Goal: Task Accomplishment & Management: Manage account settings

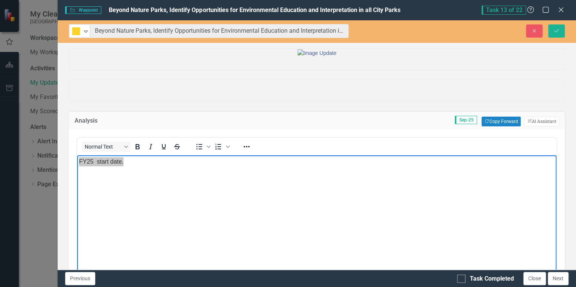
scroll to position [181, 0]
click at [178, 173] on body "FY25 start date." at bounding box center [316, 211] width 479 height 113
click at [142, 159] on p "FY25 start date." at bounding box center [316, 161] width 475 height 9
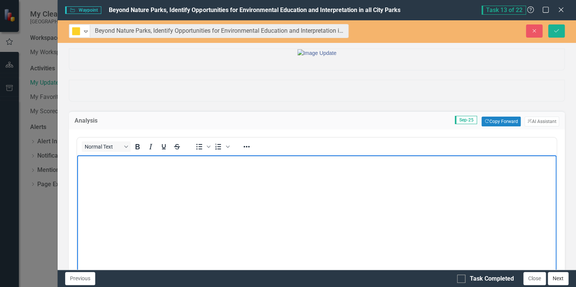
click at [560, 281] on button "Next" at bounding box center [557, 278] width 21 height 13
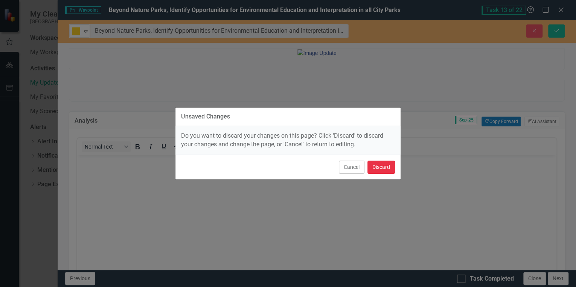
click at [380, 166] on button "Discard" at bounding box center [380, 167] width 27 height 13
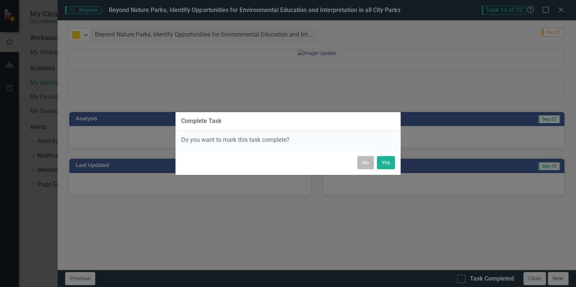
click at [366, 162] on button "No" at bounding box center [365, 162] width 17 height 13
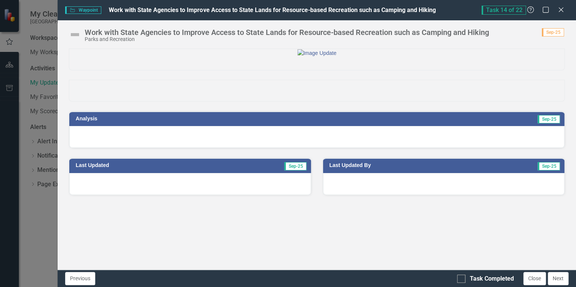
click at [468, 148] on div at bounding box center [316, 137] width 495 height 22
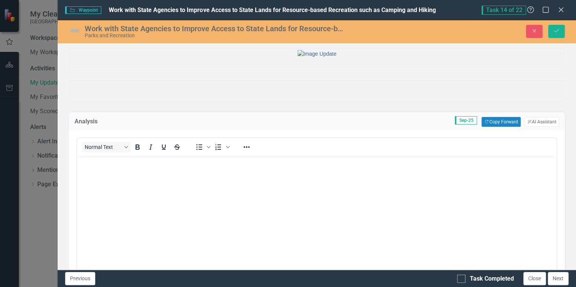
scroll to position [0, 0]
click at [492, 127] on button "Copy Forward Copy Forward" at bounding box center [500, 122] width 39 height 10
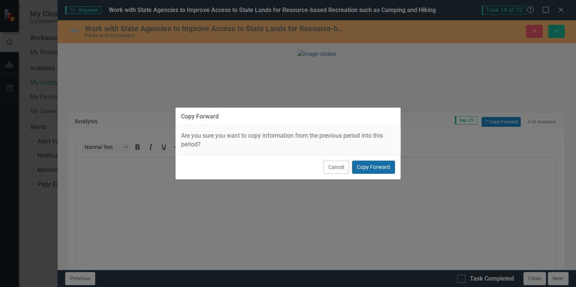
click at [372, 167] on button "Copy Forward" at bounding box center [373, 167] width 43 height 13
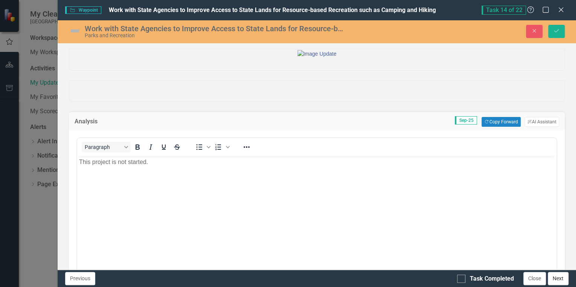
click at [560, 280] on button "Next" at bounding box center [557, 278] width 21 height 13
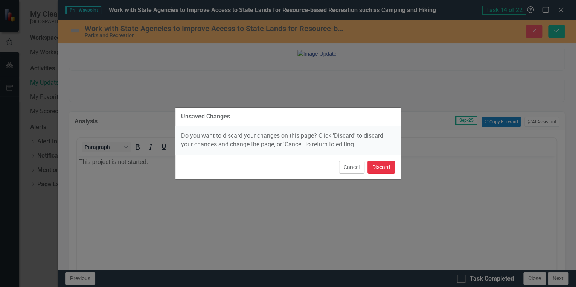
click at [381, 172] on button "Discard" at bounding box center [380, 167] width 27 height 13
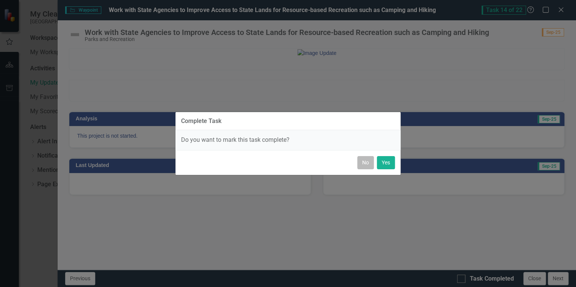
click at [366, 162] on button "No" at bounding box center [365, 162] width 17 height 13
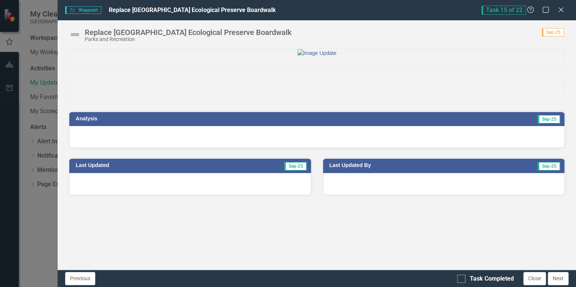
click at [519, 148] on div at bounding box center [316, 137] width 495 height 22
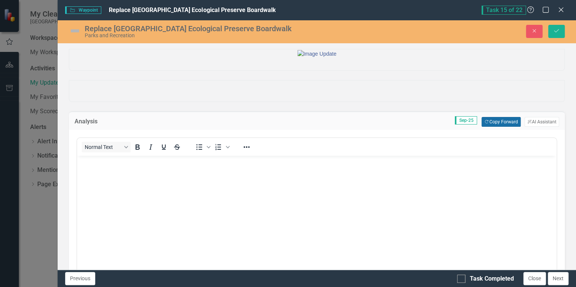
click at [494, 127] on button "Copy Forward Copy Forward" at bounding box center [500, 122] width 39 height 10
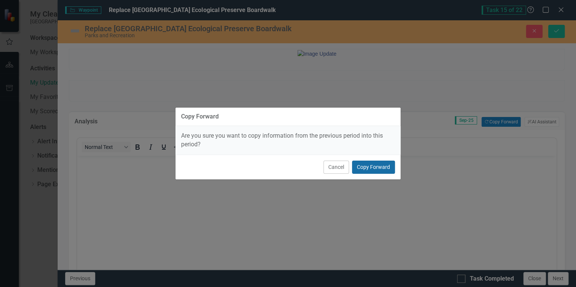
click at [381, 166] on button "Copy Forward" at bounding box center [373, 167] width 43 height 13
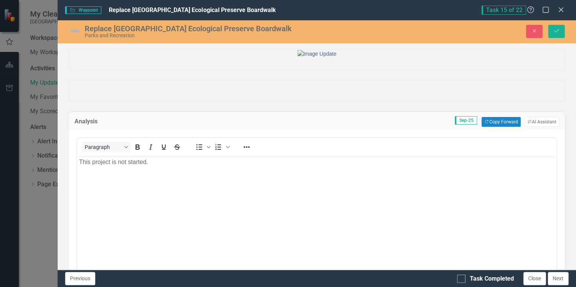
click at [167, 165] on p "This project is not started." at bounding box center [316, 162] width 475 height 9
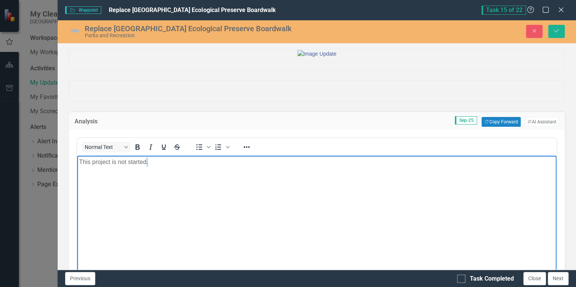
click at [167, 165] on p "This project is not started." at bounding box center [316, 162] width 475 height 9
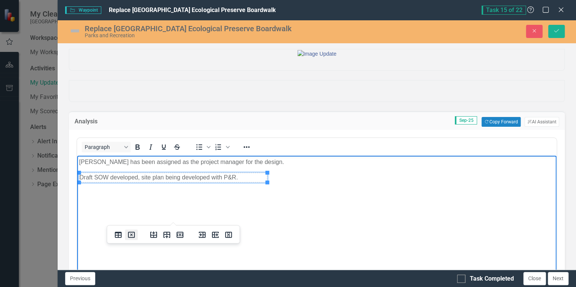
click at [128, 234] on icon "Delete table" at bounding box center [131, 235] width 7 height 6
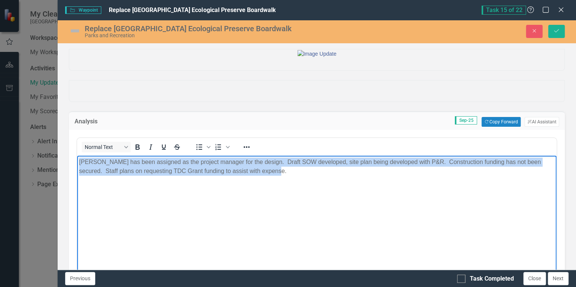
drag, startPoint x: 303, startPoint y: 174, endPoint x: 141, endPoint y: 353, distance: 240.9
click at [77, 159] on html "[PERSON_NAME] has been assigned as the project manager for the design. Draft SO…" at bounding box center [316, 212] width 479 height 113
copy p "[PERSON_NAME] has been assigned as the project manager for the design. Draft SO…"
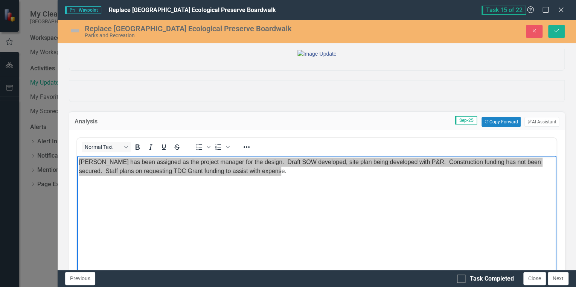
click at [76, 29] on img at bounding box center [75, 31] width 12 height 12
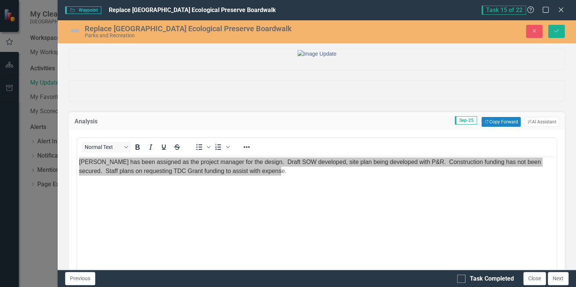
click at [76, 30] on img at bounding box center [75, 31] width 12 height 12
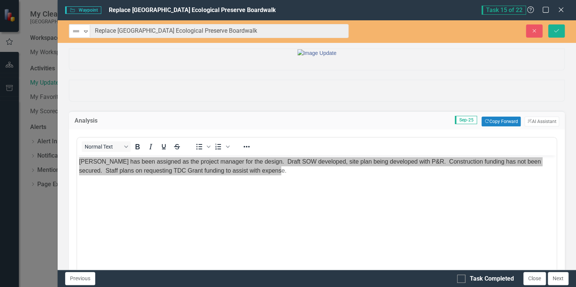
click at [76, 30] on img at bounding box center [75, 31] width 9 height 9
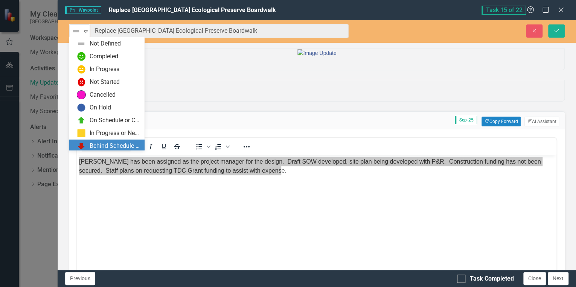
click at [108, 143] on div "Behind Schedule or Not Started" at bounding box center [115, 146] width 50 height 9
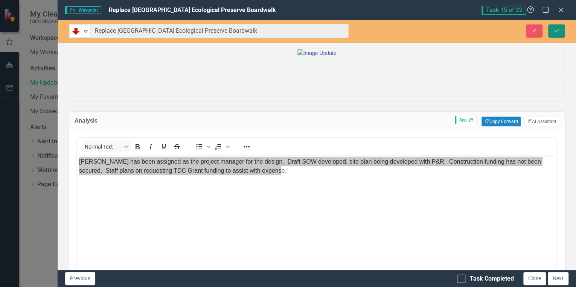
click at [553, 28] on icon "Save" at bounding box center [556, 30] width 7 height 5
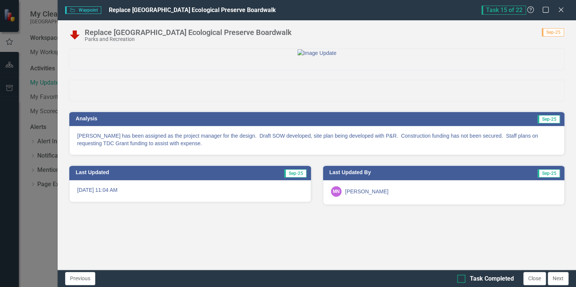
click at [457, 280] on div at bounding box center [461, 279] width 8 height 8
click at [457, 280] on input "Task Completed" at bounding box center [459, 277] width 5 height 5
checkbox input "true"
click at [563, 280] on button "Next" at bounding box center [557, 278] width 21 height 13
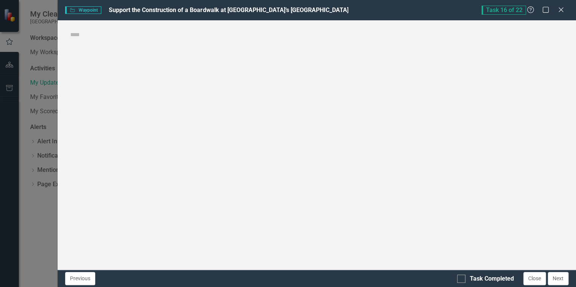
checkbox input "true"
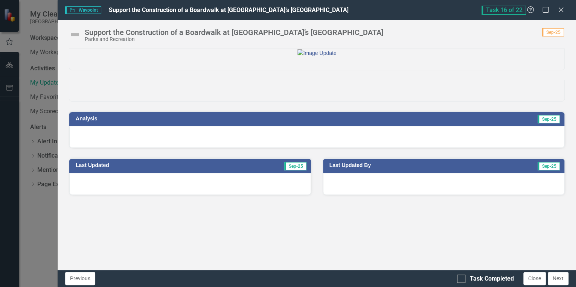
click at [404, 148] on div at bounding box center [316, 137] width 495 height 22
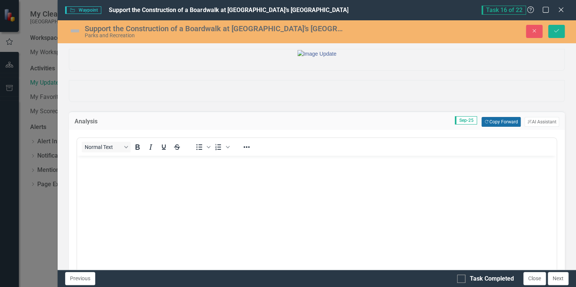
click at [502, 127] on button "Copy Forward Copy Forward" at bounding box center [500, 122] width 39 height 10
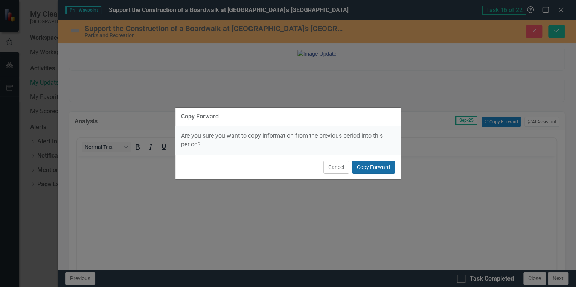
click at [370, 170] on button "Copy Forward" at bounding box center [373, 167] width 43 height 13
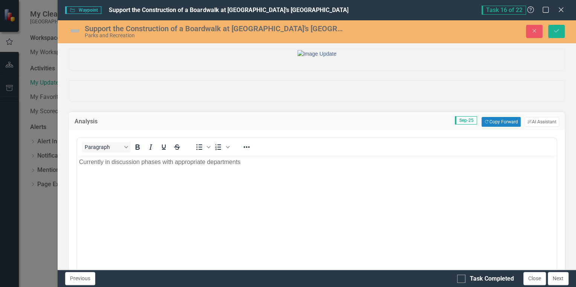
click at [73, 30] on img at bounding box center [75, 31] width 12 height 12
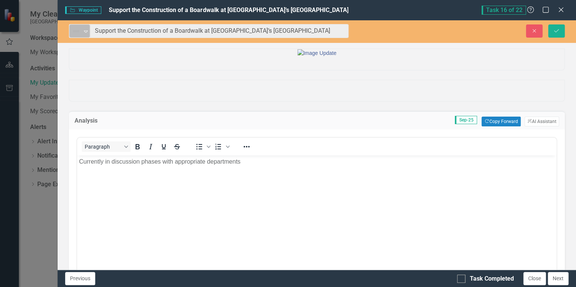
click at [74, 30] on img at bounding box center [75, 31] width 9 height 9
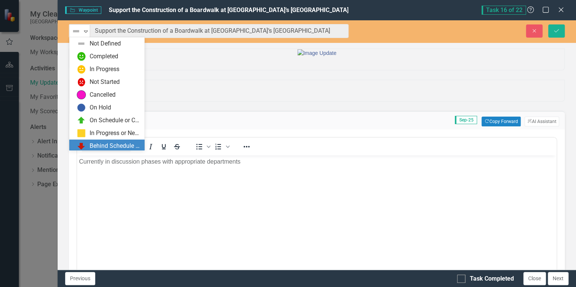
click at [114, 146] on div "Behind Schedule or Not Started" at bounding box center [115, 146] width 50 height 9
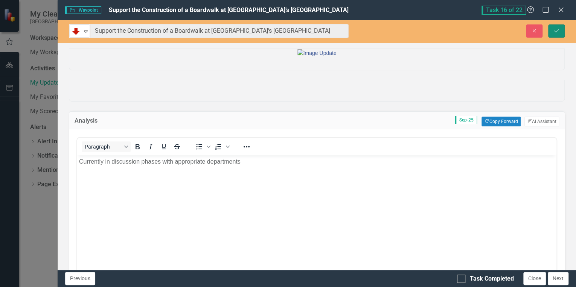
click at [556, 30] on icon "Save" at bounding box center [556, 30] width 7 height 5
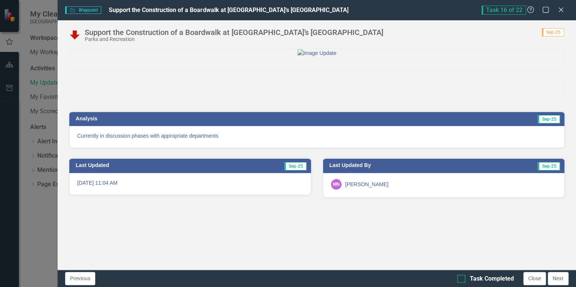
click at [460, 278] on input "Task Completed" at bounding box center [459, 277] width 5 height 5
checkbox input "true"
click at [558, 280] on button "Next" at bounding box center [557, 278] width 21 height 13
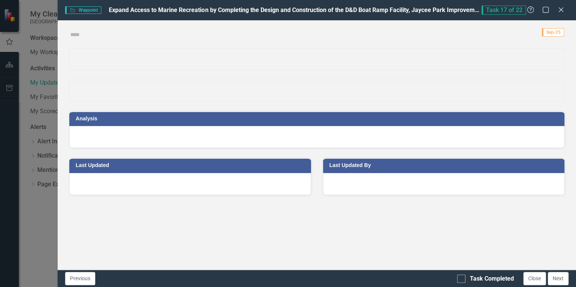
checkbox input "true"
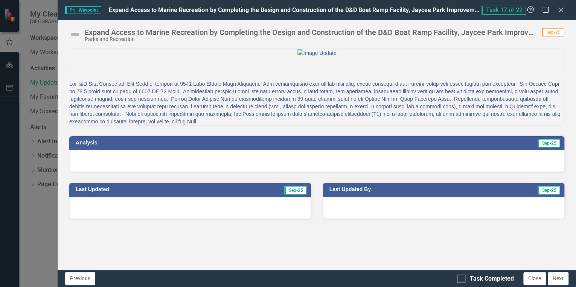
click at [426, 172] on div at bounding box center [316, 161] width 495 height 22
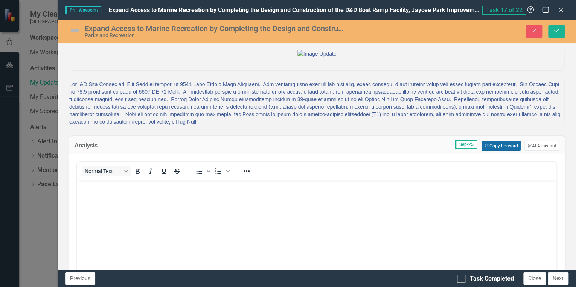
click at [496, 151] on button "Copy Forward Copy Forward" at bounding box center [500, 146] width 39 height 10
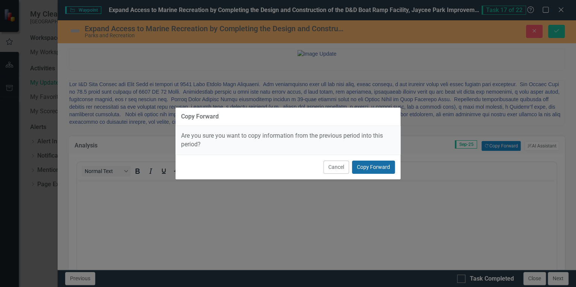
drag, startPoint x: 385, startPoint y: 166, endPoint x: 380, endPoint y: 166, distance: 4.9
click at [385, 166] on button "Copy Forward" at bounding box center [373, 167] width 43 height 13
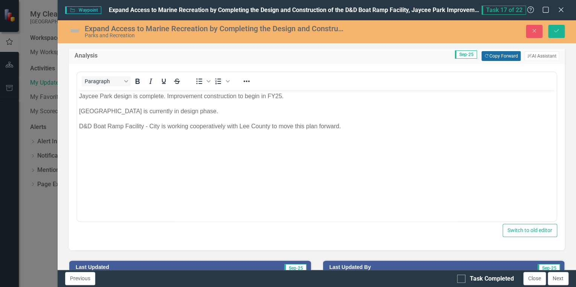
scroll to position [90, 0]
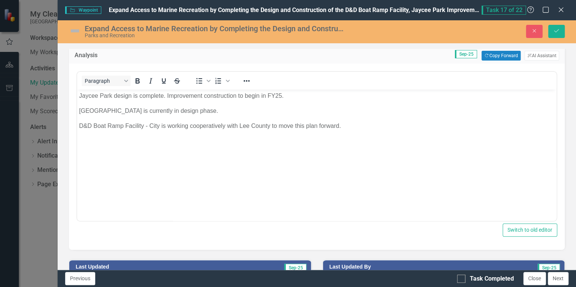
click at [166, 96] on p "Jaycee Park design is complete. Improvement construction to begin in FY25." at bounding box center [316, 95] width 475 height 9
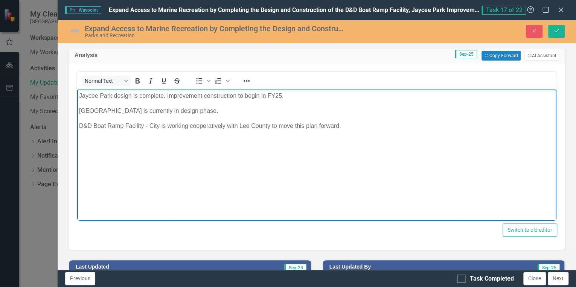
click at [238, 96] on p "Jaycee Park design is complete. Improvement construction to begin in FY25." at bounding box center [316, 95] width 475 height 9
click at [278, 95] on p "Jaycee Park design is complete. Improvement construction began in FY25." at bounding box center [316, 95] width 475 height 9
click at [72, 30] on img at bounding box center [75, 31] width 12 height 12
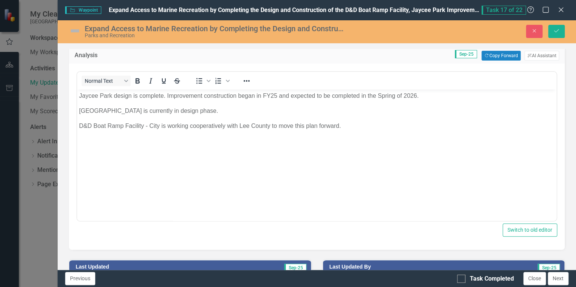
click at [72, 30] on img at bounding box center [75, 31] width 12 height 12
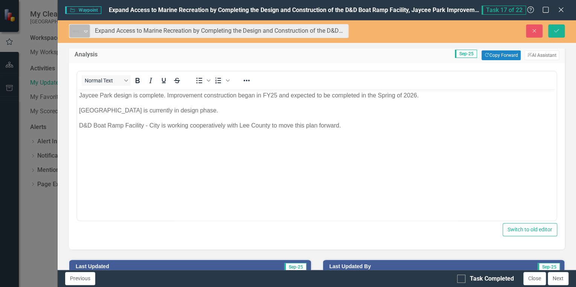
click at [78, 33] on img at bounding box center [75, 31] width 9 height 9
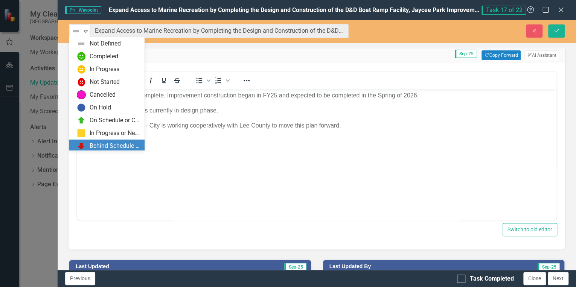
click at [106, 146] on div "Behind Schedule or Not Started" at bounding box center [115, 146] width 50 height 9
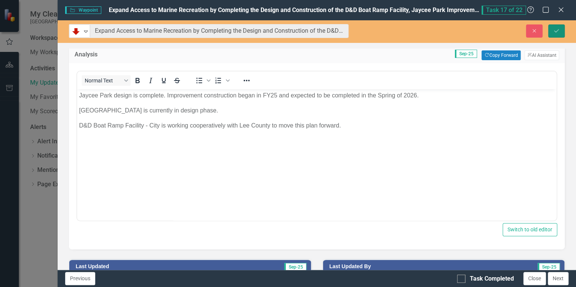
click at [554, 25] on button "Save" at bounding box center [556, 30] width 17 height 13
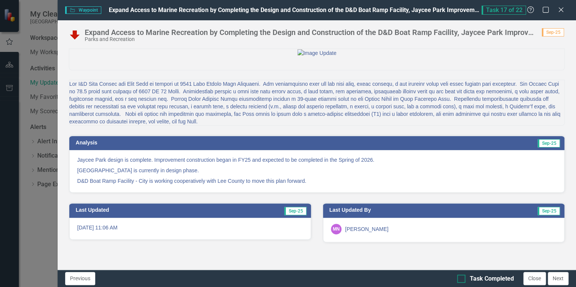
click at [459, 278] on input "Task Completed" at bounding box center [459, 277] width 5 height 5
checkbox input "true"
click at [559, 278] on button "Next" at bounding box center [557, 278] width 21 height 13
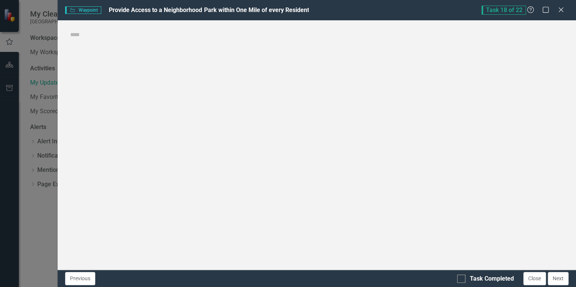
checkbox input "true"
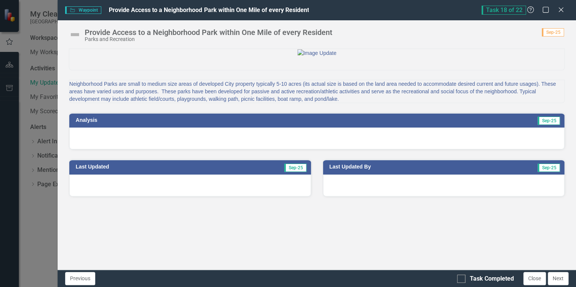
click at [372, 149] on div at bounding box center [316, 139] width 495 height 22
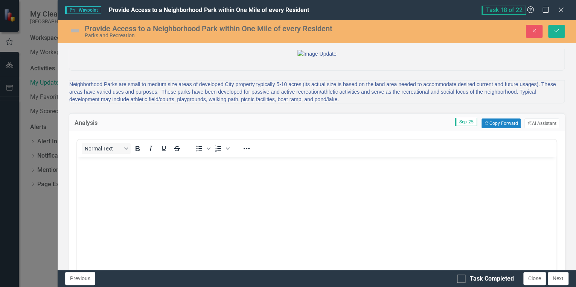
scroll to position [0, 0]
click at [506, 128] on button "Copy Forward Copy Forward" at bounding box center [500, 124] width 39 height 10
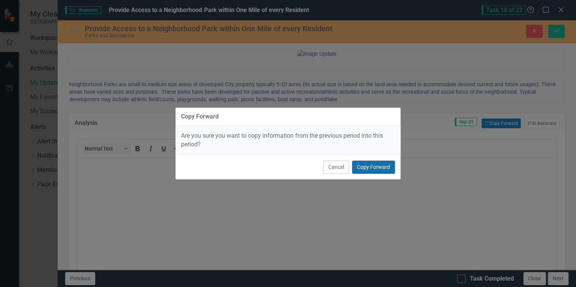
click at [370, 164] on button "Copy Forward" at bounding box center [373, 167] width 43 height 13
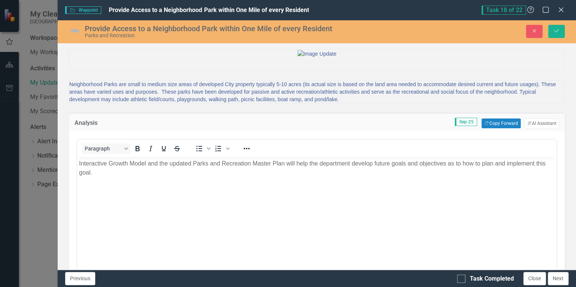
click at [116, 173] on p "Interactive Growth Model and the updated Parks and Recreation Master Plan will …" at bounding box center [316, 168] width 475 height 18
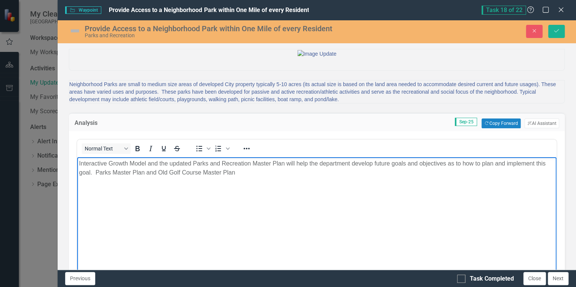
click at [157, 172] on p "Interactive Growth Model and the updated Parks and Recreation Master Plan will …" at bounding box center [316, 168] width 475 height 18
click at [250, 172] on p "Interactive Growth Model and the updated Parks and Recreation Master Plan will …" at bounding box center [316, 168] width 475 height 18
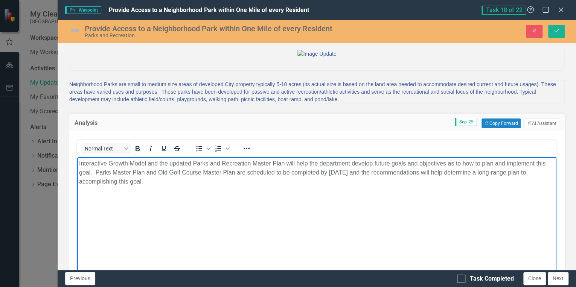
click at [320, 172] on p "Interactive Growth Model and the updated Parks and Recreation Master Plan will …" at bounding box center [316, 172] width 475 height 27
click at [76, 29] on img at bounding box center [75, 31] width 12 height 12
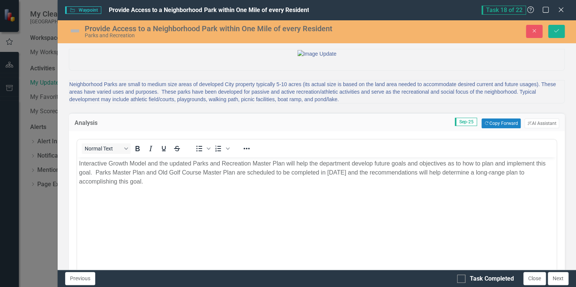
click at [76, 29] on img at bounding box center [75, 31] width 12 height 12
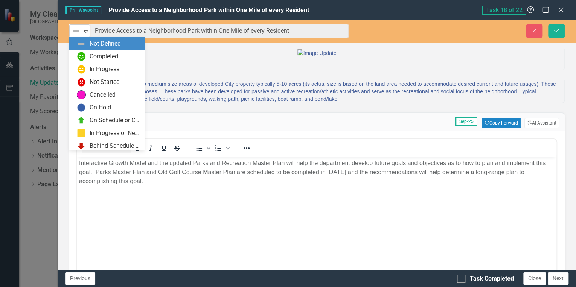
click at [79, 32] on img at bounding box center [75, 31] width 9 height 9
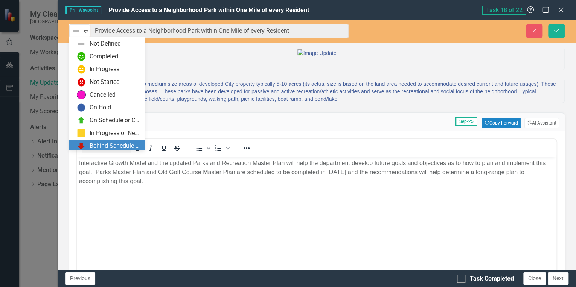
click at [108, 144] on div "Behind Schedule or Not Started" at bounding box center [115, 146] width 50 height 9
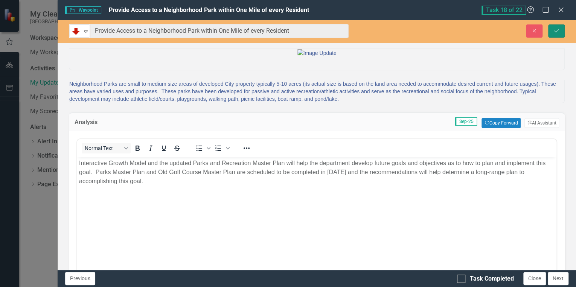
click at [554, 30] on icon "Save" at bounding box center [556, 30] width 7 height 5
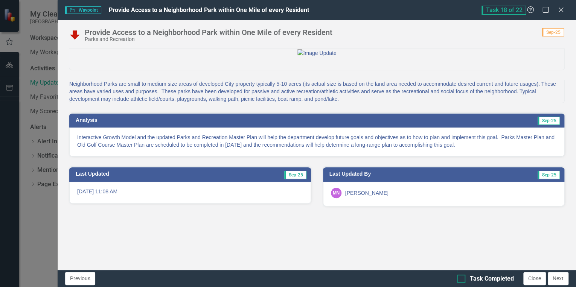
click at [464, 280] on div at bounding box center [461, 279] width 8 height 8
click at [462, 280] on input "Task Completed" at bounding box center [459, 277] width 5 height 5
checkbox input "true"
click at [558, 278] on button "Next" at bounding box center [557, 278] width 21 height 13
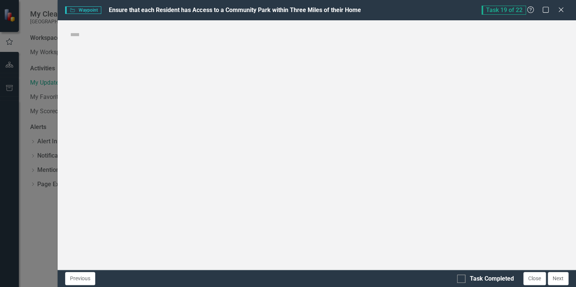
checkbox input "true"
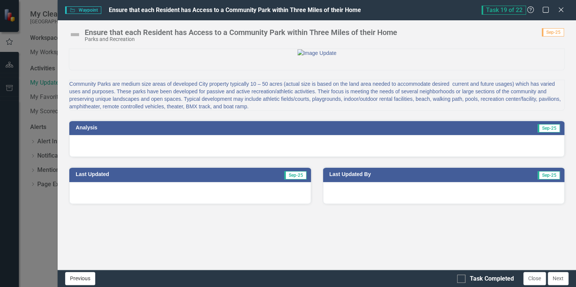
click at [78, 277] on button "Previous" at bounding box center [80, 278] width 30 height 13
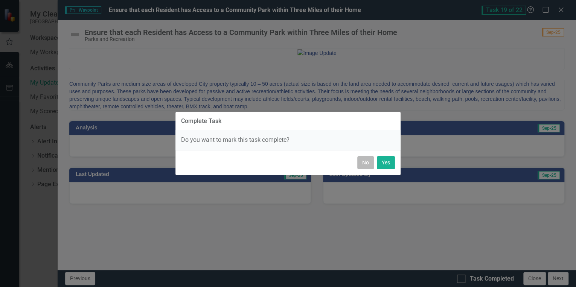
click at [359, 163] on button "No" at bounding box center [365, 162] width 17 height 13
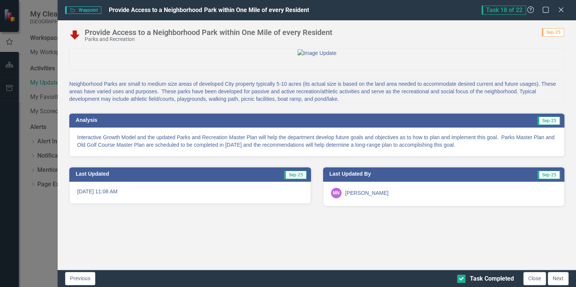
click at [353, 149] on p "Interactive Growth Model and the updated Parks and Recreation Master Plan will …" at bounding box center [316, 141] width 479 height 15
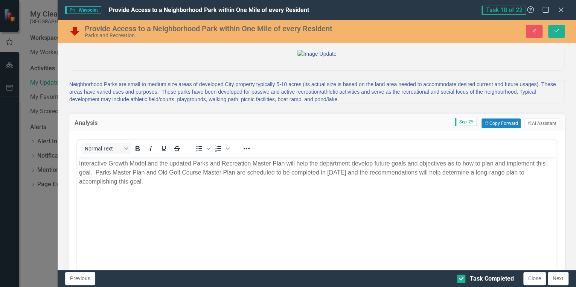
click at [353, 156] on div "Normal Text To open the popup, press Shift+Enter To open the popup, press Shift…" at bounding box center [316, 148] width 479 height 15
click at [329, 178] on p "Interactive Growth Model and the updated Parks and Recreation Master Plan will …" at bounding box center [316, 172] width 475 height 27
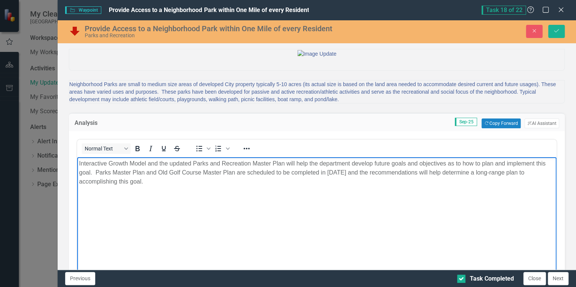
click at [329, 178] on p "Interactive Growth Model and the updated Parks and Recreation Master Plan will …" at bounding box center [316, 172] width 475 height 27
click at [329, 177] on p "Interactive Growth Model and the updated Parks and Recreation Master Plan will …" at bounding box center [316, 172] width 475 height 27
click at [329, 176] on p "Interactive Growth Model and the updated Parks and Recreation Master Plan will …" at bounding box center [316, 172] width 475 height 27
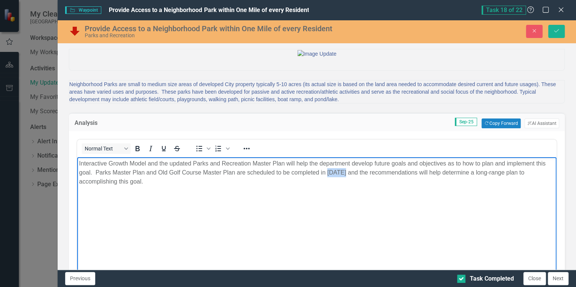
click at [329, 176] on p "Interactive Growth Model and the updated Parks and Recreation Master Plan will …" at bounding box center [316, 172] width 475 height 27
copy p "Interactive Growth Model and the updated Parks and Recreation Master Plan will …"
click at [567, 278] on button "Next" at bounding box center [557, 278] width 21 height 13
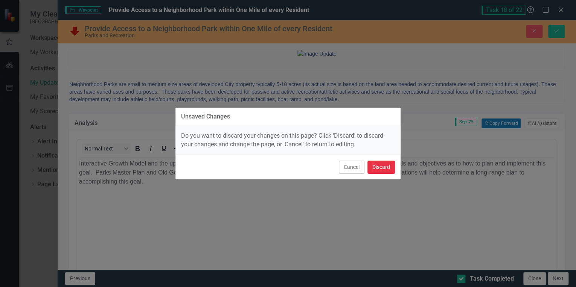
click at [378, 169] on button "Discard" at bounding box center [380, 167] width 27 height 13
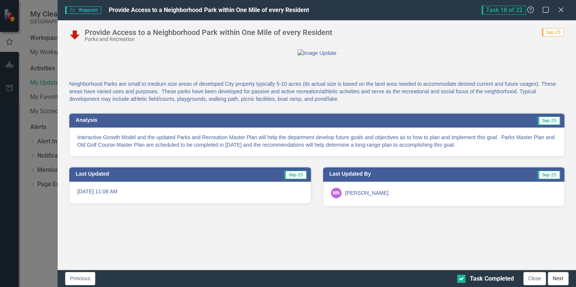
click at [564, 278] on button "Next" at bounding box center [557, 278] width 21 height 13
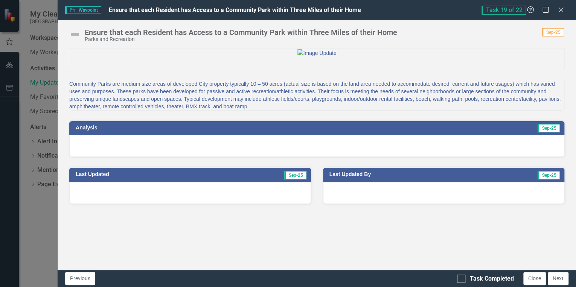
click at [281, 157] on div at bounding box center [316, 146] width 495 height 22
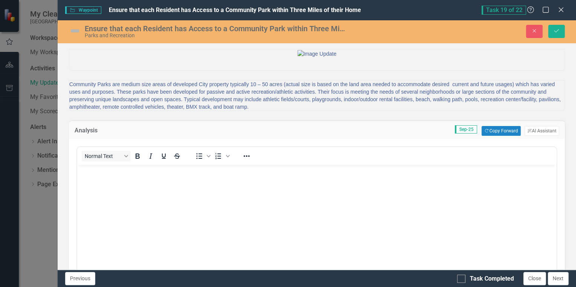
click at [167, 176] on body "Rich Text Area. Press ALT-0 for help." at bounding box center [316, 221] width 479 height 113
click at [510, 136] on button "Copy Forward Copy Forward" at bounding box center [500, 131] width 39 height 10
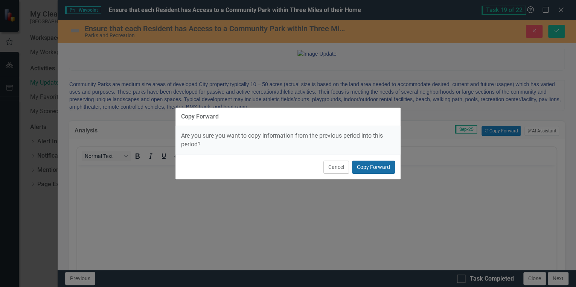
click at [371, 167] on button "Copy Forward" at bounding box center [373, 167] width 43 height 13
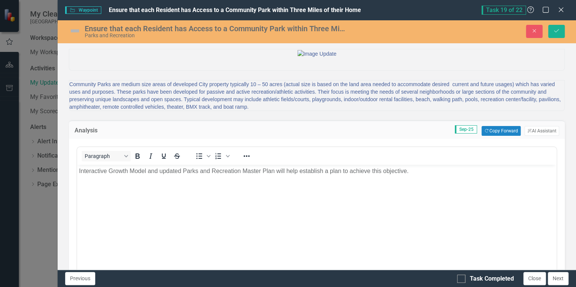
click at [431, 172] on p "Interactive Growth Model and updated Parks and Recreation Master Plan will help…" at bounding box center [316, 171] width 475 height 9
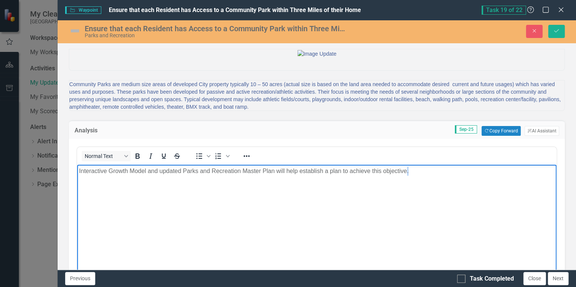
click at [431, 172] on p "Interactive Growth Model and updated Parks and Recreation Master Plan will help…" at bounding box center [316, 171] width 475 height 9
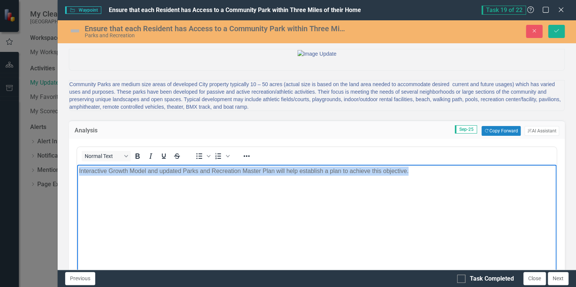
click at [431, 172] on p "Interactive Growth Model and updated Parks and Recreation Master Plan will help…" at bounding box center [316, 171] width 475 height 9
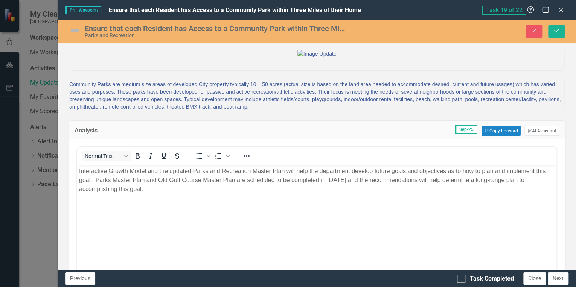
click at [75, 32] on img at bounding box center [75, 31] width 12 height 12
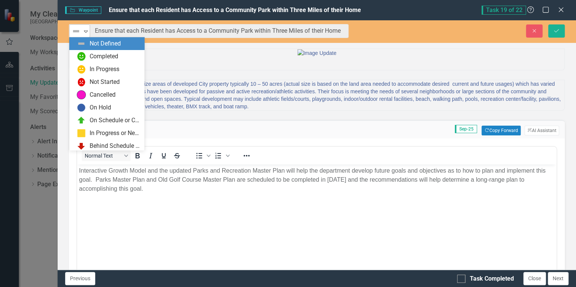
click at [79, 33] on img at bounding box center [75, 31] width 9 height 9
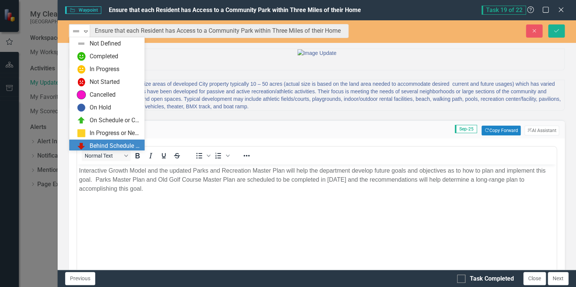
click at [113, 145] on div "Behind Schedule or Not Started" at bounding box center [115, 146] width 50 height 9
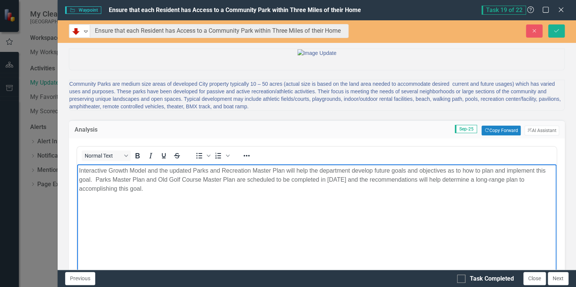
click at [189, 189] on p "Interactive Growth Model and the updated Parks and Recreation Master Plan will …" at bounding box center [316, 179] width 475 height 27
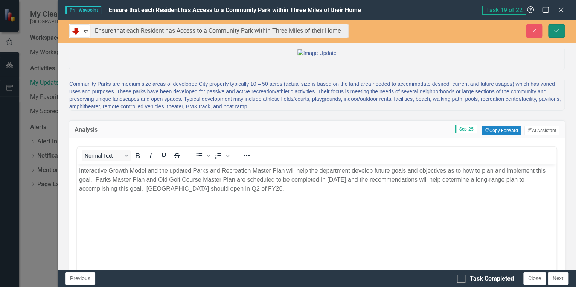
click at [555, 29] on icon "Save" at bounding box center [556, 30] width 7 height 5
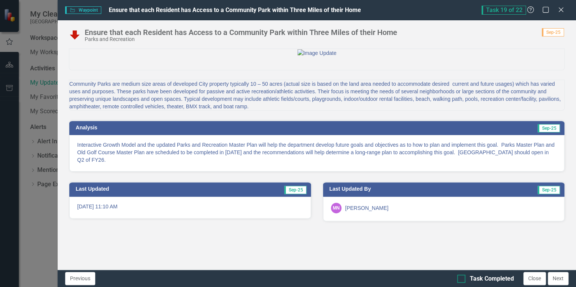
click at [461, 279] on input "Task Completed" at bounding box center [459, 277] width 5 height 5
checkbox input "true"
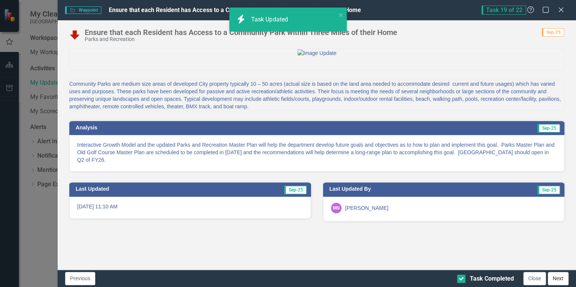
click at [560, 280] on button "Next" at bounding box center [557, 278] width 21 height 13
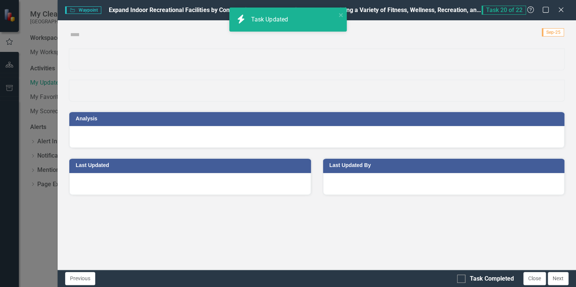
checkbox input "true"
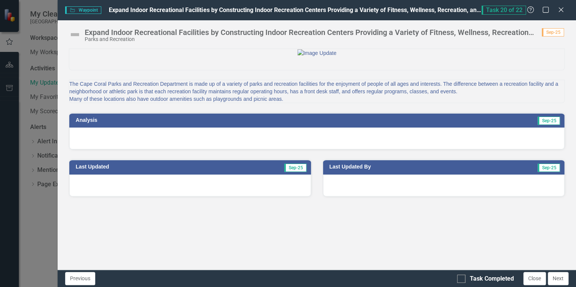
click at [383, 149] on div at bounding box center [316, 139] width 495 height 22
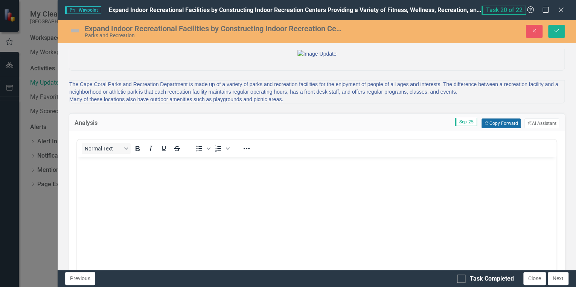
click at [494, 128] on button "Copy Forward Copy Forward" at bounding box center [500, 124] width 39 height 10
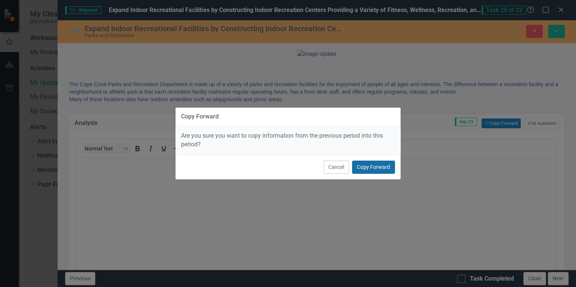
click at [367, 164] on button "Copy Forward" at bounding box center [373, 167] width 43 height 13
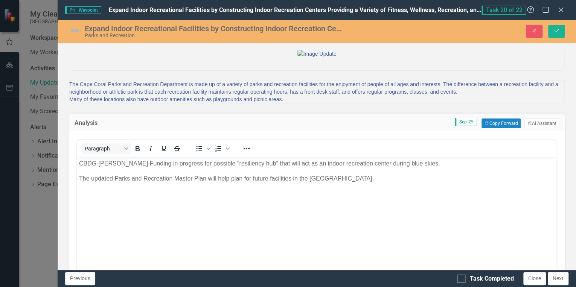
click at [71, 32] on img at bounding box center [75, 31] width 12 height 12
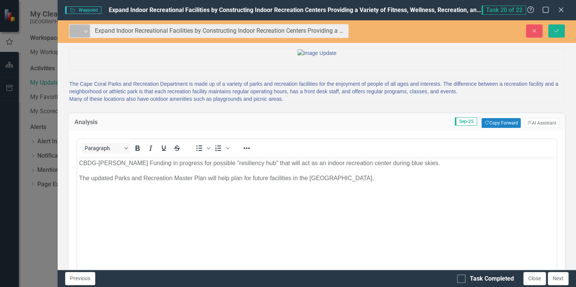
click at [87, 32] on icon "Expand" at bounding box center [86, 31] width 8 height 6
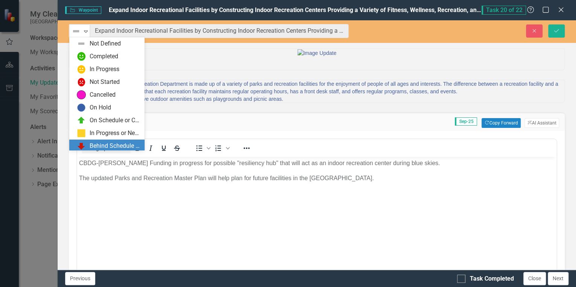
click at [114, 143] on div "Behind Schedule or Not Started" at bounding box center [115, 146] width 50 height 9
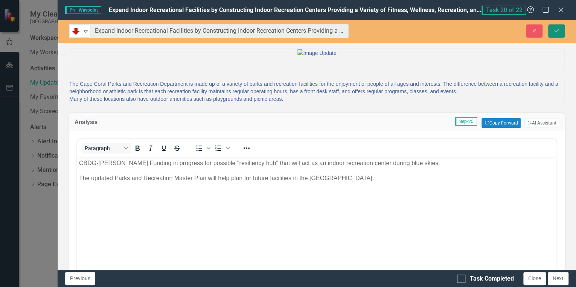
click at [557, 32] on icon "Save" at bounding box center [556, 30] width 7 height 5
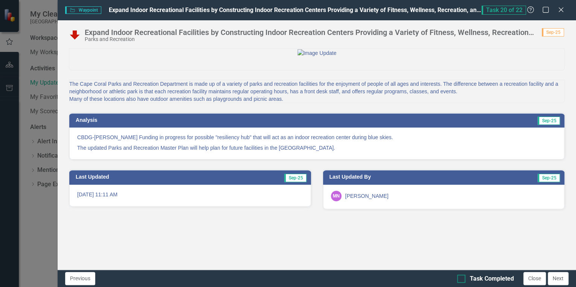
click at [462, 283] on div at bounding box center [461, 279] width 8 height 8
click at [462, 280] on input "Task Completed" at bounding box center [459, 277] width 5 height 5
checkbox input "true"
click at [555, 281] on button "Next" at bounding box center [557, 278] width 21 height 13
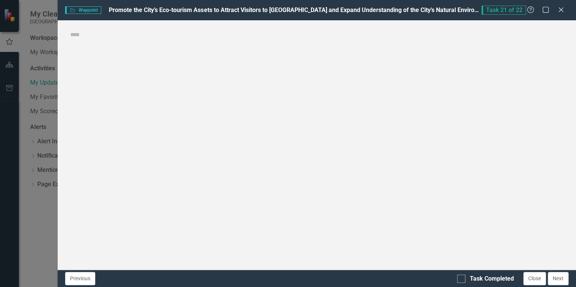
checkbox input "true"
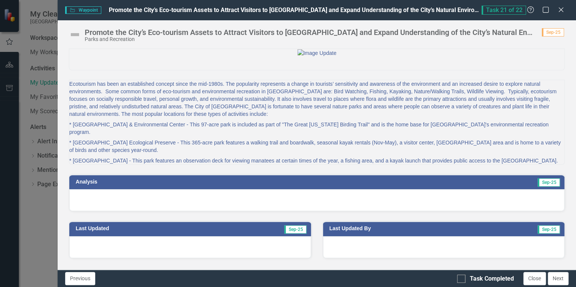
click at [254, 211] on div at bounding box center [316, 200] width 495 height 22
click at [257, 211] on div at bounding box center [316, 200] width 495 height 22
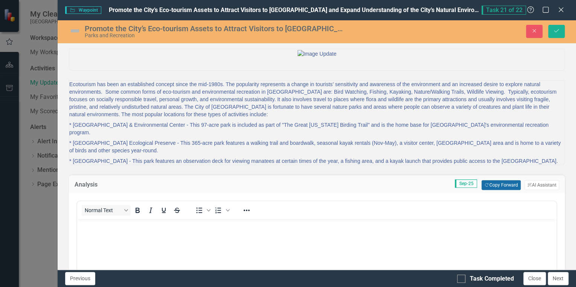
click at [500, 190] on button "Copy Forward Copy Forward" at bounding box center [500, 185] width 39 height 10
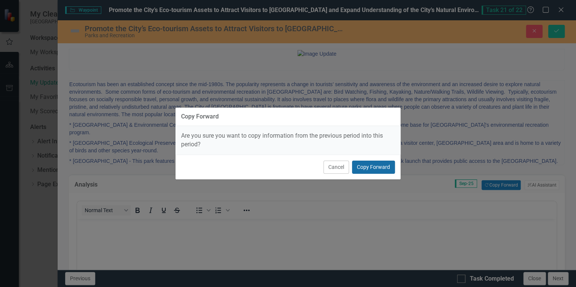
click at [376, 168] on button "Copy Forward" at bounding box center [373, 167] width 43 height 13
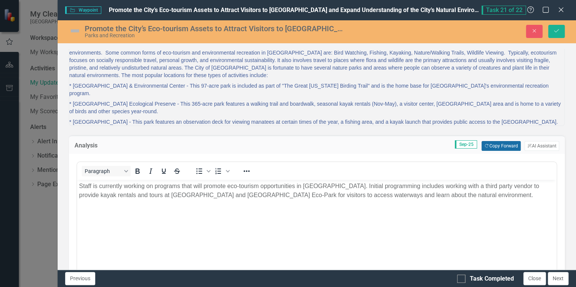
scroll to position [30, 0]
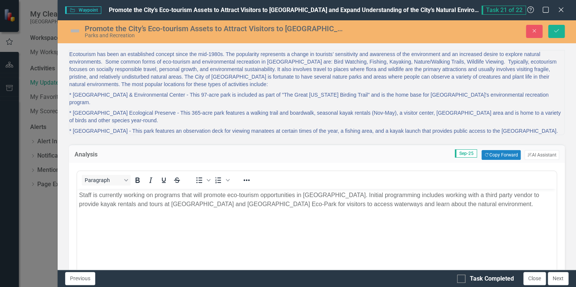
click at [338, 194] on p "Staff is currently working on programs that will promote eco-tourism opportunit…" at bounding box center [316, 200] width 475 height 18
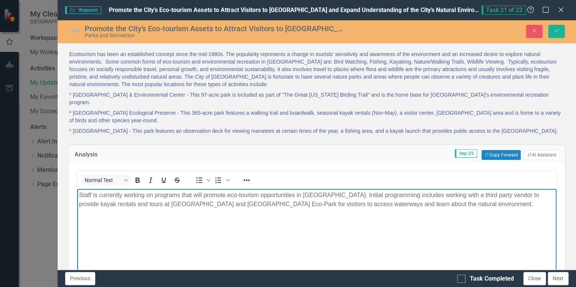
click at [335, 195] on p "Staff is currently working on programs that will promote eco-tourism opportunit…" at bounding box center [316, 200] width 475 height 18
click at [338, 194] on p "Staff is currently working on programs that will promote eco-tourism opportunit…" at bounding box center [316, 200] width 475 height 18
click at [336, 194] on p "Staff is currently working on programs that will promote eco-tourism opportunit…" at bounding box center [316, 200] width 475 height 18
click at [392, 194] on p "Staff is currently working on programs that will promote eco-tourism opportunit…" at bounding box center [316, 200] width 475 height 18
drag, startPoint x: 389, startPoint y: 196, endPoint x: 400, endPoint y: 204, distance: 13.7
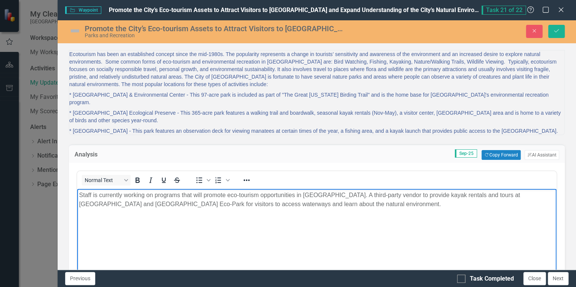
click at [392, 197] on p "Staff is currently working on programs that will promote eco-tourism opportunit…" at bounding box center [316, 200] width 475 height 18
click at [356, 204] on p "Staff is currently working on programs that will promote eco-tourism opportunit…" at bounding box center [316, 200] width 475 height 18
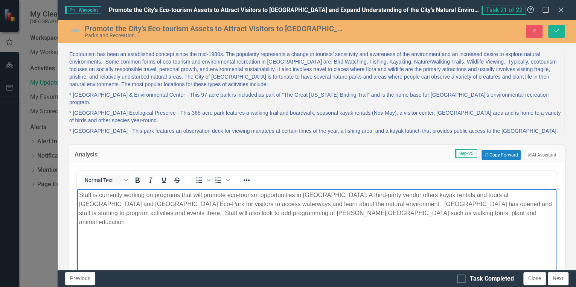
click at [338, 214] on p "Staff is currently working on programs that will promote eco-tourism opportunit…" at bounding box center [316, 209] width 475 height 36
click at [427, 214] on p "Staff is currently working on programs that will promote eco-tourism opportunit…" at bounding box center [316, 209] width 475 height 36
click at [337, 196] on p "Staff is currently working on programs that will promote eco-tourism opportunit…" at bounding box center [316, 209] width 475 height 36
click at [431, 214] on p "Staff is currently working on programs that will promote eco-tourism opportunit…" at bounding box center [316, 209] width 475 height 36
drag, startPoint x: 493, startPoint y: 213, endPoint x: 587, endPoint y: 459, distance: 263.8
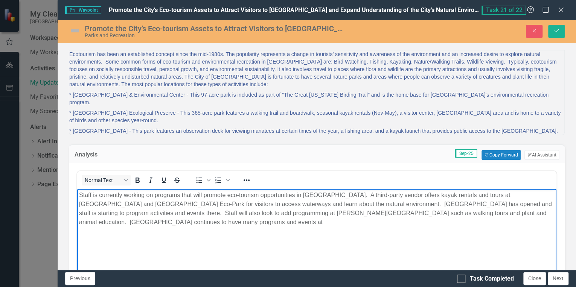
click at [493, 213] on p "Staff is currently working on programs that will promote eco-tourism opportunit…" at bounding box center [316, 209] width 475 height 36
drag, startPoint x: 120, startPoint y: 216, endPoint x: 121, endPoint y: 225, distance: 9.2
click at [120, 216] on p "Staff is currently working on programs that will promote eco-tourism opportunit…" at bounding box center [316, 209] width 475 height 36
click at [114, 222] on p "Staff is currently working on programs that will promote eco-tourism opportunit…" at bounding box center [316, 209] width 475 height 36
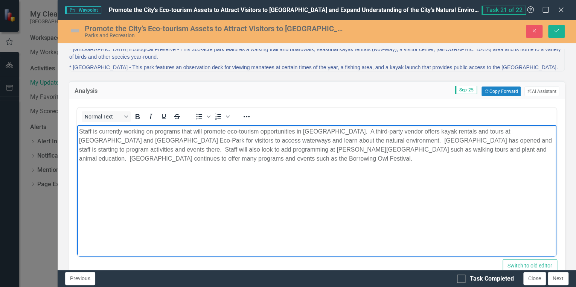
scroll to position [120, 0]
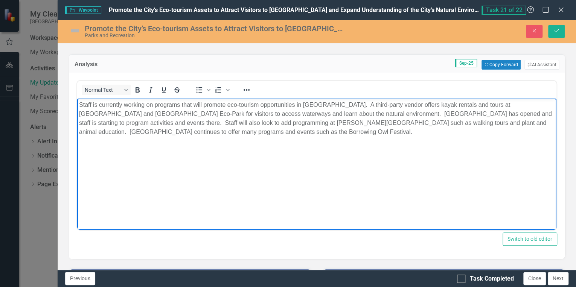
click at [80, 27] on img at bounding box center [75, 31] width 12 height 12
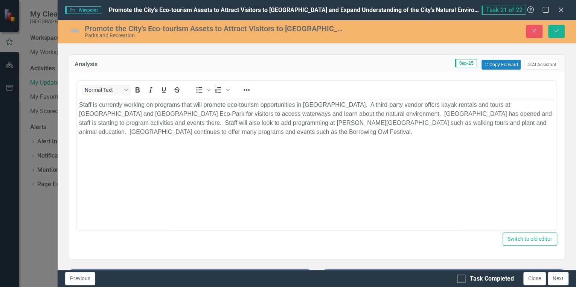
click at [79, 27] on img at bounding box center [75, 31] width 12 height 12
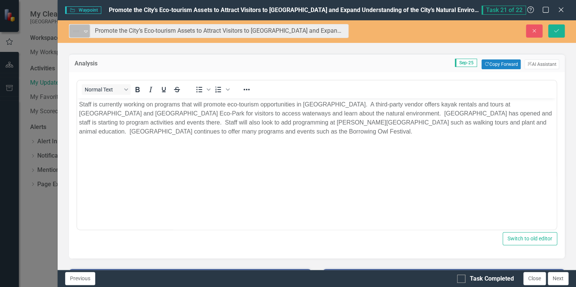
click at [79, 32] on img at bounding box center [75, 31] width 9 height 9
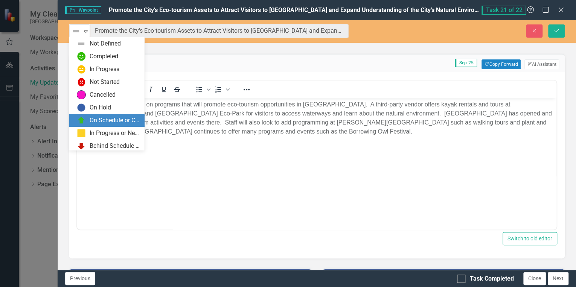
click at [114, 116] on div "On Schedule or Complete" at bounding box center [106, 120] width 75 height 13
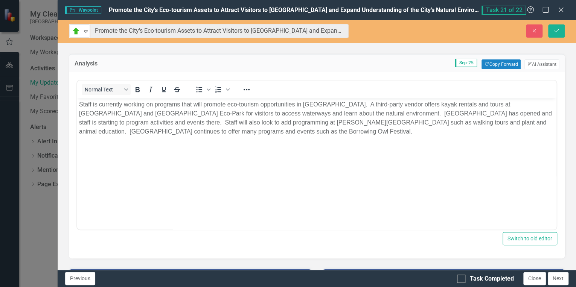
click at [564, 32] on div "Close Save" at bounding box center [467, 30] width 205 height 13
click at [560, 31] on button "Save" at bounding box center [556, 30] width 17 height 13
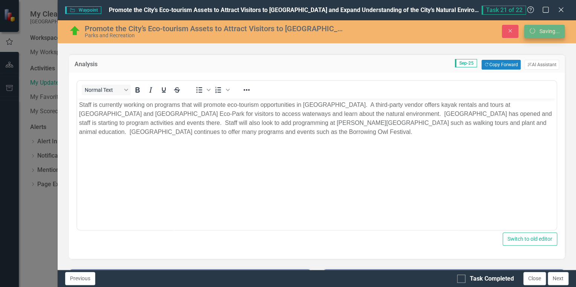
scroll to position [49, 0]
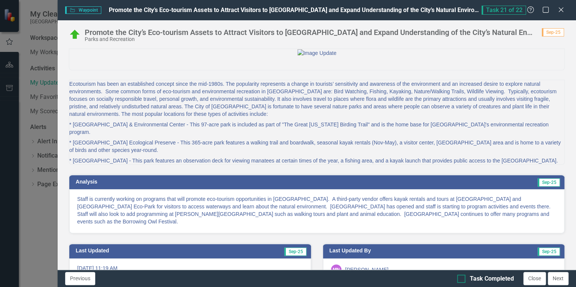
click at [461, 280] on div at bounding box center [461, 279] width 8 height 8
click at [461, 280] on input "Task Completed" at bounding box center [459, 277] width 5 height 5
checkbox input "true"
click at [560, 281] on button "Next" at bounding box center [557, 278] width 21 height 13
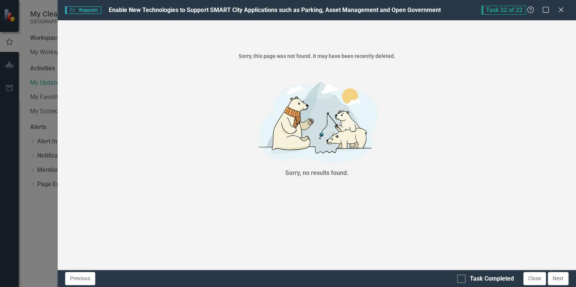
checkbox input "true"
click at [562, 11] on icon "Close" at bounding box center [560, 9] width 9 height 7
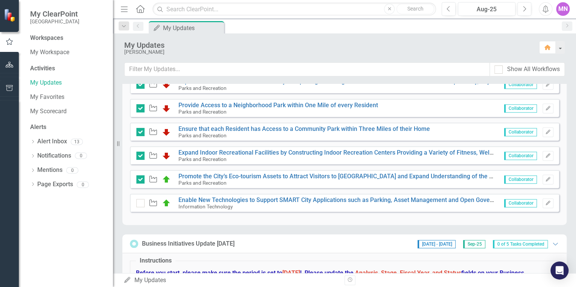
scroll to position [546, 0]
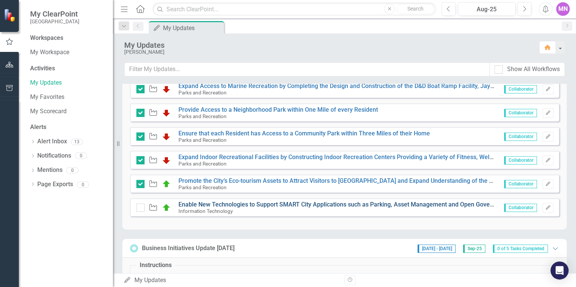
click at [291, 202] on link "Enable New Technologies to Support SMART City Applications such as Parking, Ass…" at bounding box center [343, 204] width 331 height 7
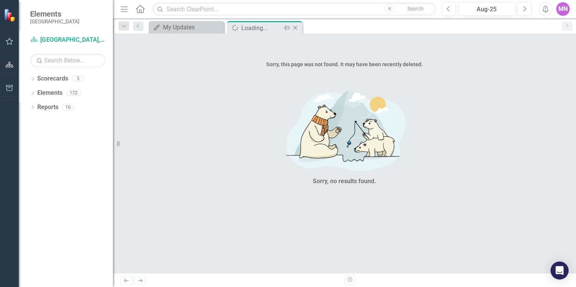
click at [298, 25] on icon "Close" at bounding box center [295, 28] width 8 height 6
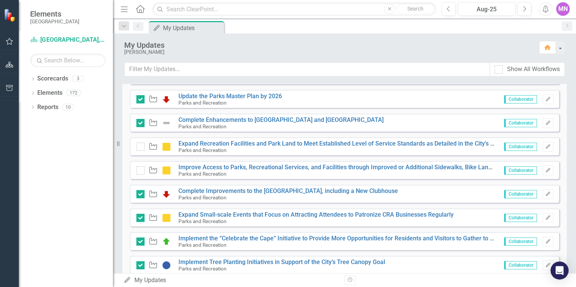
scroll to position [151, 0]
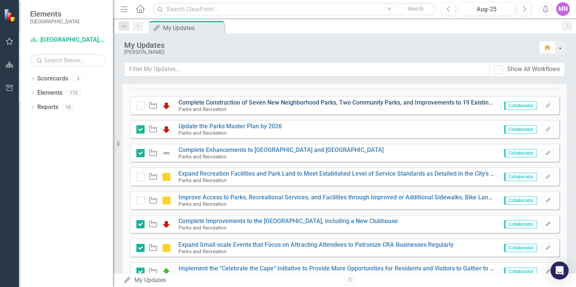
click at [330, 100] on link "Complete Construction of Seven New Neighborhood Parks, Two Community Parks, and…" at bounding box center [398, 102] width 440 height 7
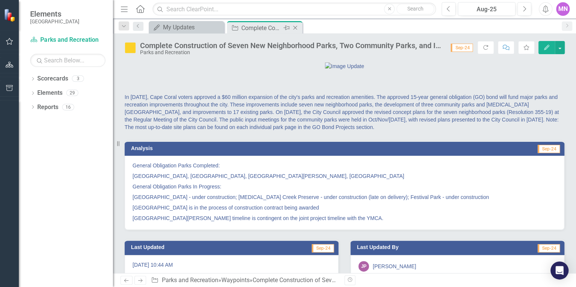
click at [294, 26] on icon "Close" at bounding box center [295, 28] width 8 height 6
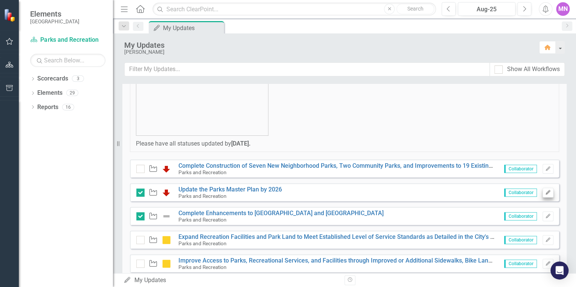
scroll to position [90, 0]
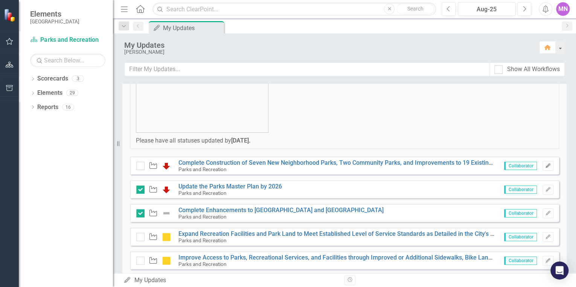
click at [545, 167] on icon "Edit" at bounding box center [548, 166] width 6 height 5
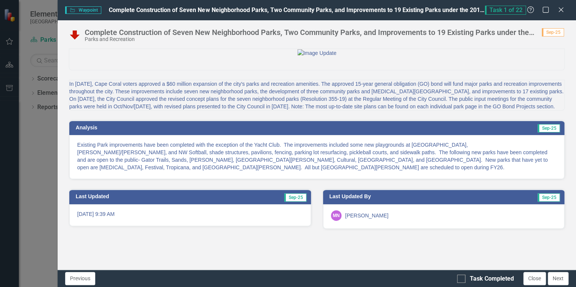
click at [364, 171] on p "Existing Park improvements have been completed with the exception of the Yacht …" at bounding box center [316, 156] width 479 height 30
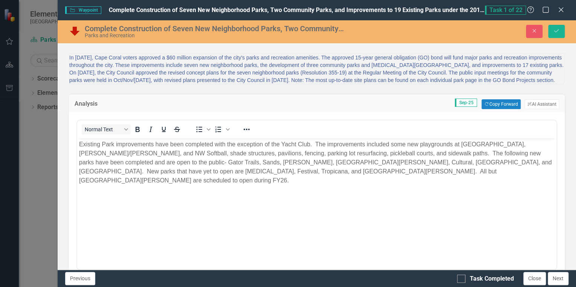
scroll to position [60, 0]
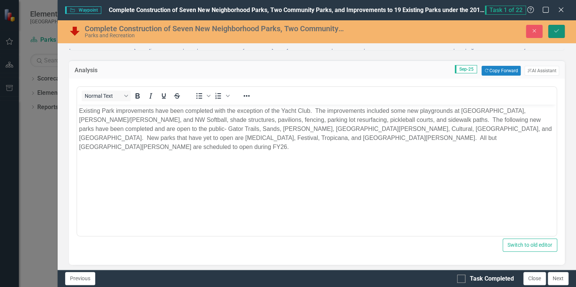
click at [556, 33] on icon "Save" at bounding box center [556, 30] width 7 height 5
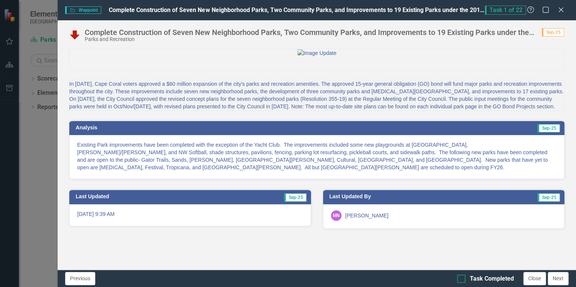
click at [465, 279] on div "Task Completed" at bounding box center [485, 279] width 57 height 9
click at [462, 279] on input "Task Completed" at bounding box center [459, 277] width 5 height 5
checkbox input "true"
click at [559, 12] on icon "Close" at bounding box center [560, 9] width 9 height 7
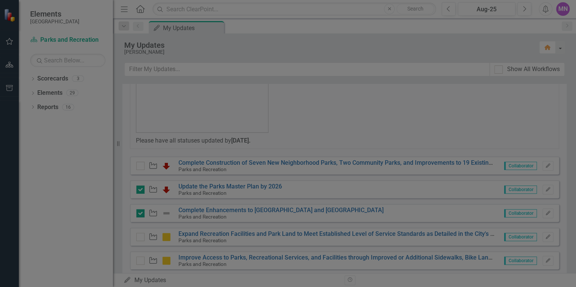
checkbox input "true"
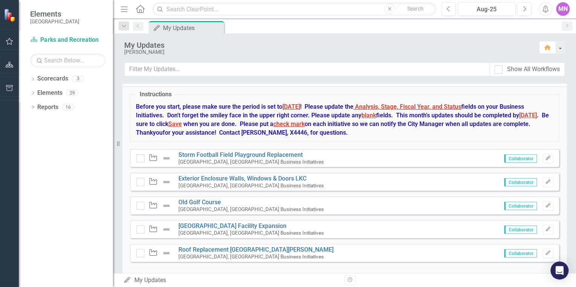
scroll to position [727, 0]
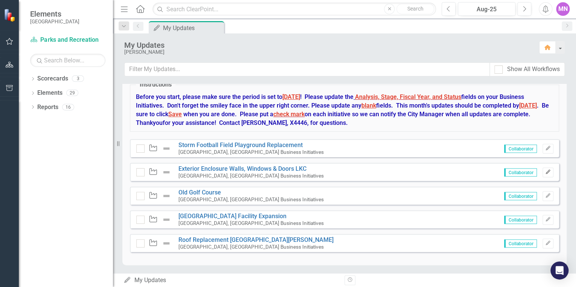
click at [545, 170] on icon "Edit" at bounding box center [548, 172] width 6 height 5
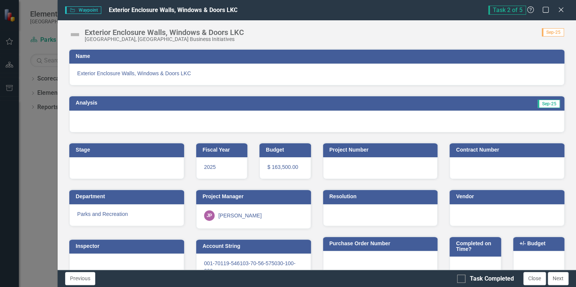
click at [309, 118] on div at bounding box center [316, 122] width 495 height 22
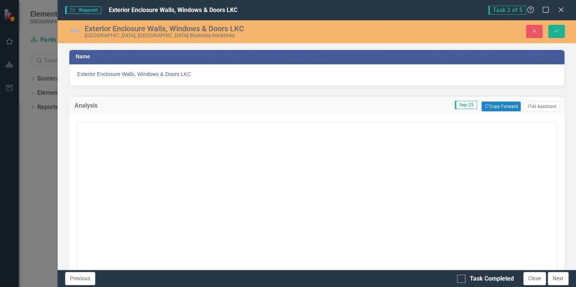
scroll to position [0, 0]
click at [499, 108] on button "Copy Forward Copy Forward" at bounding box center [500, 107] width 39 height 10
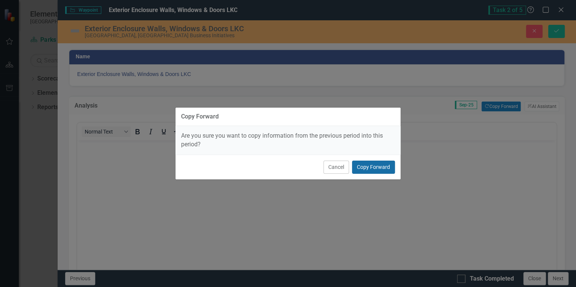
click at [381, 167] on button "Copy Forward" at bounding box center [373, 167] width 43 height 13
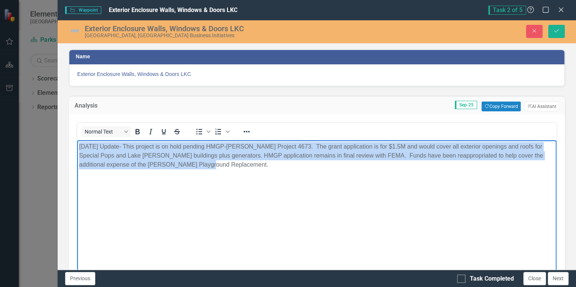
drag, startPoint x: 79, startPoint y: 146, endPoint x: 189, endPoint y: 166, distance: 112.1
click at [189, 166] on p "[DATE] Update- This project is on hold pending HMGP-[PERSON_NAME] Project 4673.…" at bounding box center [316, 155] width 475 height 27
copy p "[DATE] Update- This project is on hold pending HMGP-[PERSON_NAME] Project 4673.…"
click at [184, 163] on p "[DATE] Update- This project is on hold pending HMGP-[PERSON_NAME] Project 4673.…" at bounding box center [316, 155] width 475 height 27
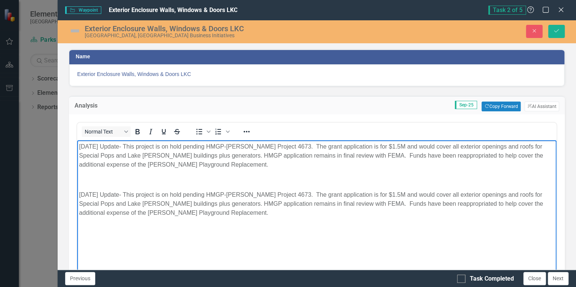
click at [103, 178] on p "Rich Text Area. Press ALT-0 for help." at bounding box center [316, 179] width 475 height 9
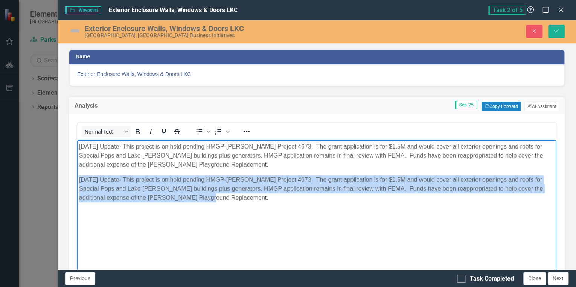
drag, startPoint x: 209, startPoint y: 201, endPoint x: 49, endPoint y: 177, distance: 161.4
click at [77, 177] on html "[DATE] Update- This project is on hold pending HMGP-[PERSON_NAME] Project 4673.…" at bounding box center [316, 196] width 479 height 113
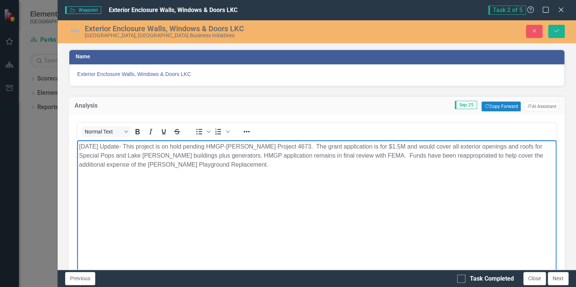
click at [82, 144] on p "[DATE] Update- This project is on hold pending HMGP-[PERSON_NAME] Project 4673.…" at bounding box center [316, 155] width 475 height 27
click at [75, 29] on img at bounding box center [75, 31] width 12 height 12
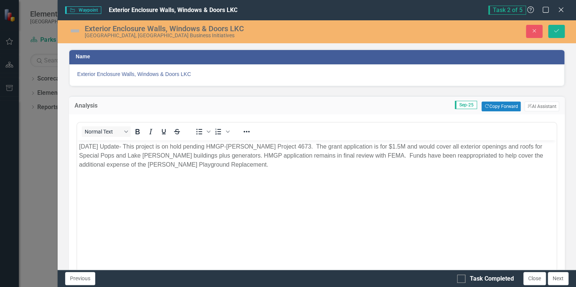
click at [75, 29] on img at bounding box center [75, 31] width 12 height 12
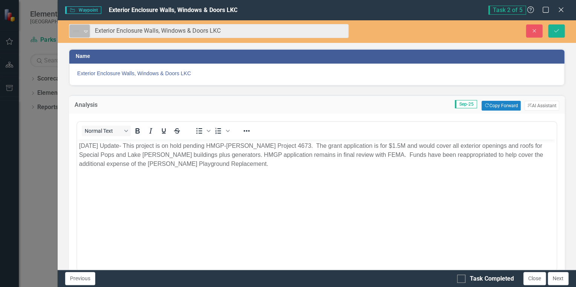
click at [75, 31] on img at bounding box center [75, 31] width 9 height 9
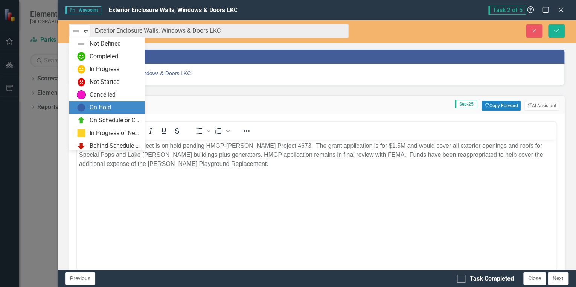
click at [99, 109] on div "On Hold" at bounding box center [100, 107] width 21 height 9
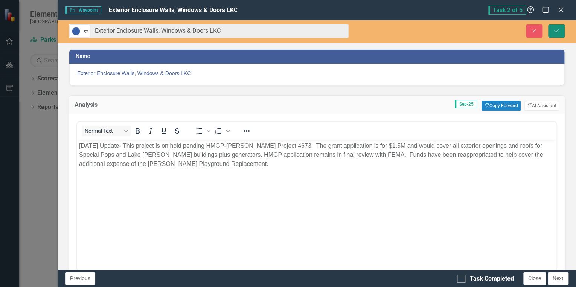
click at [554, 32] on icon "Save" at bounding box center [556, 30] width 7 height 5
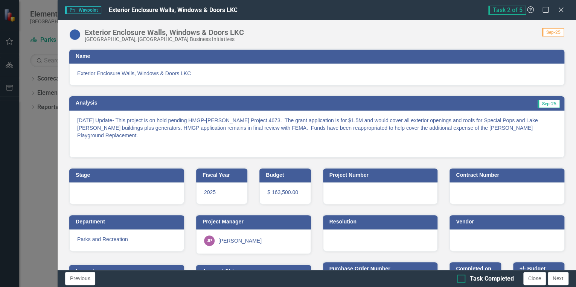
click at [462, 278] on div at bounding box center [461, 279] width 8 height 8
click at [462, 278] on input "Task Completed" at bounding box center [459, 277] width 5 height 5
checkbox input "true"
click at [557, 278] on button "Next" at bounding box center [557, 278] width 21 height 13
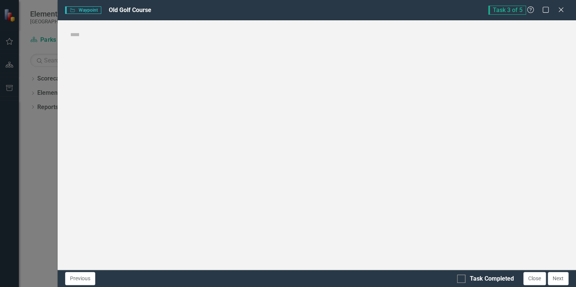
checkbox input "true"
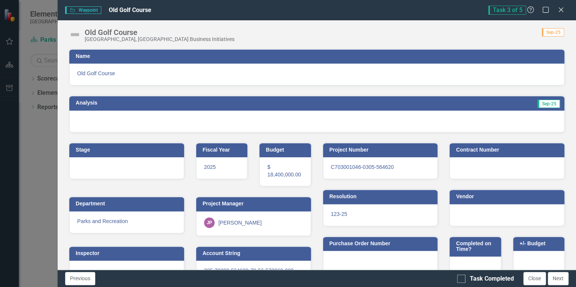
click at [398, 120] on div at bounding box center [316, 122] width 495 height 22
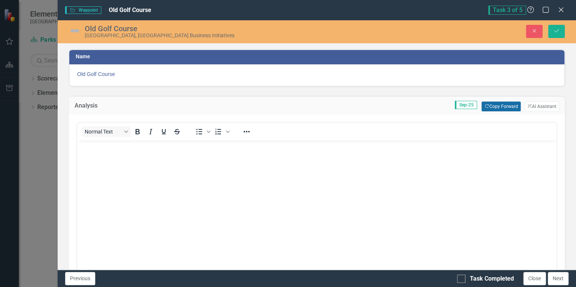
click at [493, 107] on button "Copy Forward Copy Forward" at bounding box center [500, 107] width 39 height 10
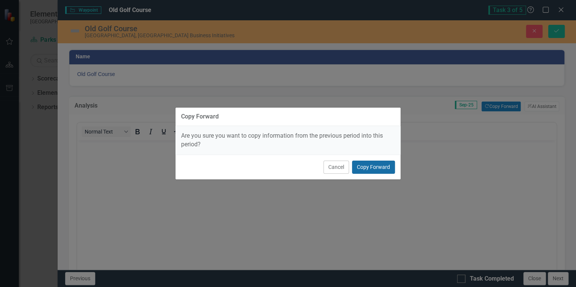
click at [380, 167] on button "Copy Forward" at bounding box center [373, 167] width 43 height 13
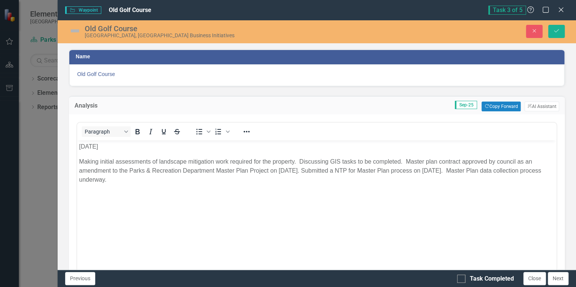
click at [82, 147] on p "[DATE]" at bounding box center [316, 146] width 475 height 9
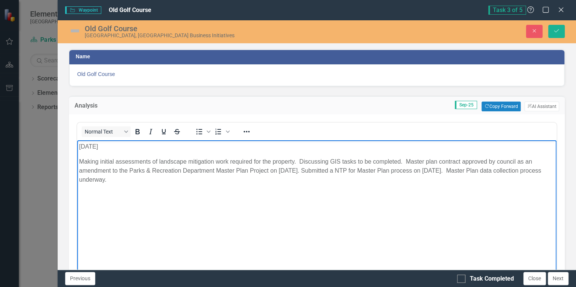
click at [106, 180] on p "Making initial assessments of landscape mitigation work required for the proper…" at bounding box center [316, 170] width 475 height 27
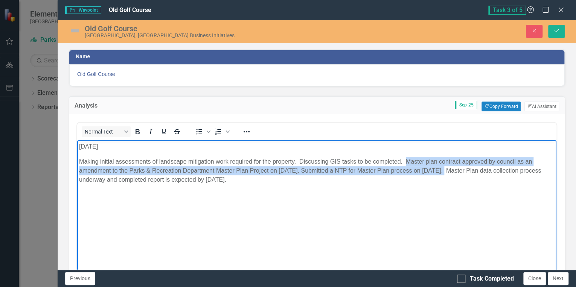
drag, startPoint x: 405, startPoint y: 160, endPoint x: 442, endPoint y: 173, distance: 39.0
click at [442, 173] on p "Making initial assessments of landscape mitigation work required for the proper…" at bounding box center [316, 170] width 475 height 27
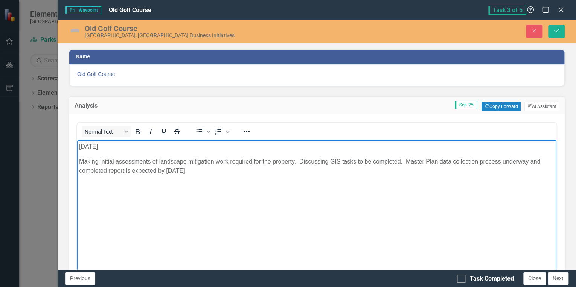
click at [160, 160] on p "Making initial assessments of landscape mitigation work required for the proper…" at bounding box center [316, 166] width 475 height 18
click at [152, 161] on p "Landscape mitigation work required for the property. Discussing GIS tasks to be…" at bounding box center [316, 166] width 475 height 18
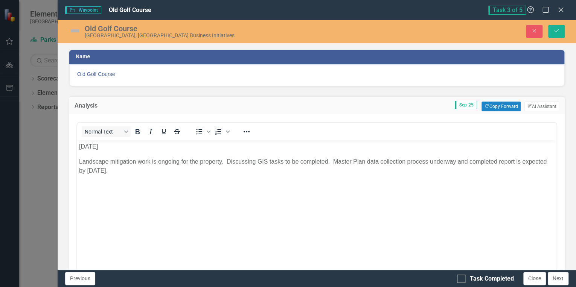
click at [83, 38] on div "Old Golf Course [GEOGRAPHIC_DATA], [GEOGRAPHIC_DATA] Business Initiatives" at bounding box center [209, 31] width 280 height 14
click at [77, 32] on img at bounding box center [75, 31] width 12 height 12
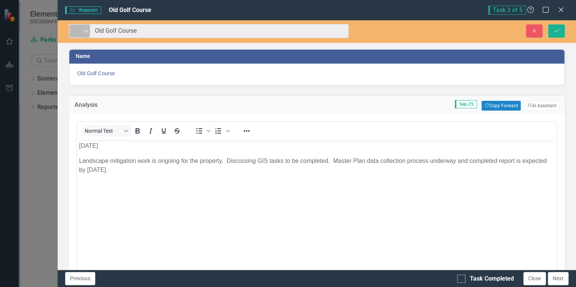
click at [85, 29] on icon "Expand" at bounding box center [86, 31] width 8 height 6
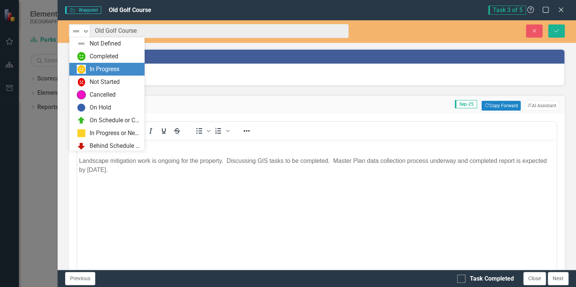
click at [108, 68] on div "In Progress" at bounding box center [105, 69] width 30 height 9
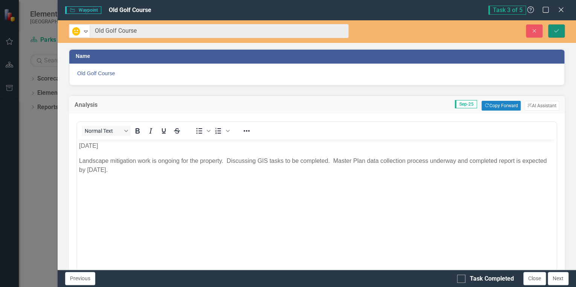
click at [559, 31] on icon "Save" at bounding box center [556, 30] width 7 height 5
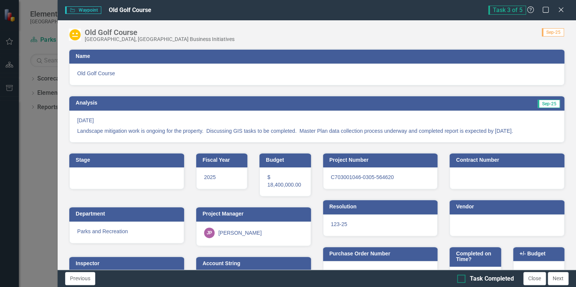
click at [462, 280] on div at bounding box center [461, 279] width 8 height 8
click at [462, 280] on input "Task Completed" at bounding box center [459, 277] width 5 height 5
checkbox input "true"
click at [553, 277] on button "Next" at bounding box center [557, 278] width 21 height 13
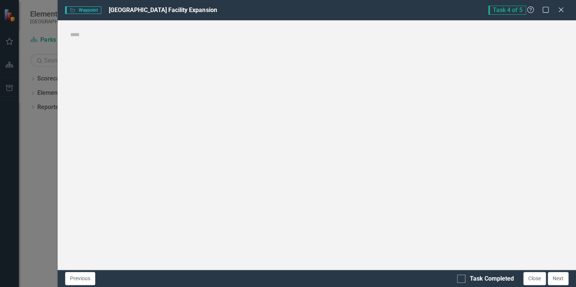
checkbox input "true"
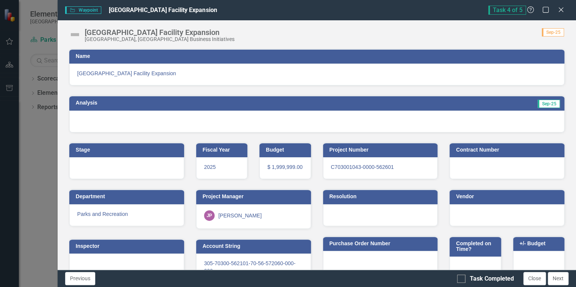
click at [361, 120] on div at bounding box center [316, 122] width 495 height 22
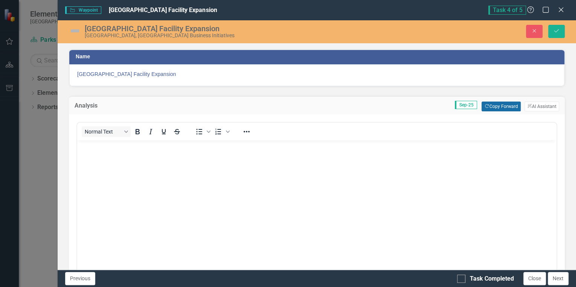
click at [496, 105] on button "Copy Forward Copy Forward" at bounding box center [500, 107] width 39 height 10
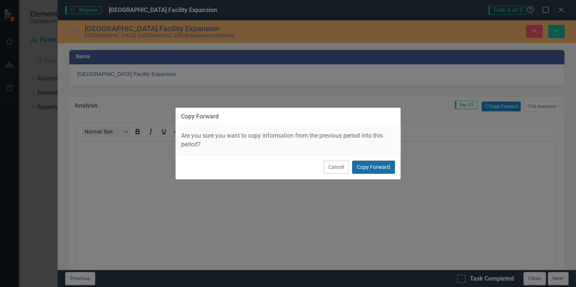
click at [376, 171] on button "Copy Forward" at bounding box center [373, 167] width 43 height 13
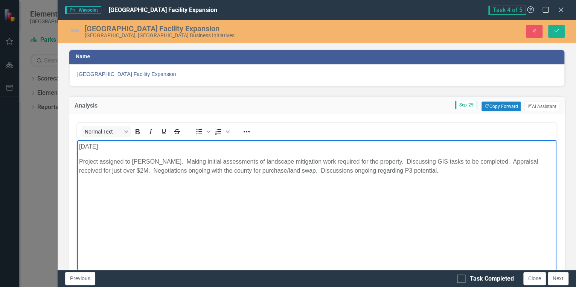
click at [78, 146] on body "[DATE] Project assigned to [PERSON_NAME]. Making initial assessments of landsca…" at bounding box center [316, 196] width 479 height 113
click at [560, 31] on button "Save" at bounding box center [556, 31] width 17 height 13
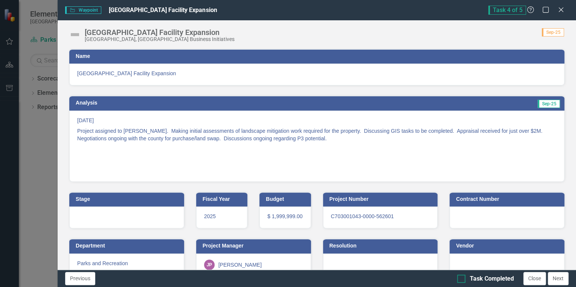
click at [459, 277] on input "Task Completed" at bounding box center [459, 277] width 5 height 5
checkbox input "true"
click at [558, 278] on button "Next" at bounding box center [557, 278] width 21 height 13
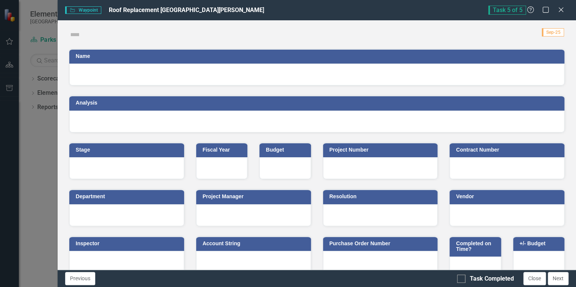
checkbox input "true"
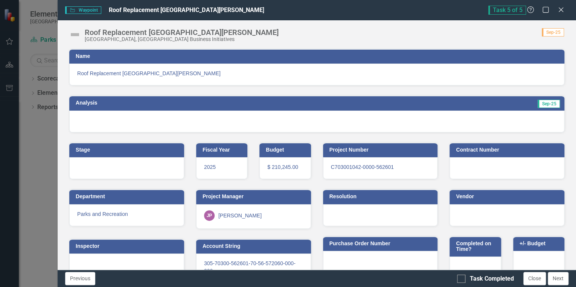
click at [300, 120] on div at bounding box center [316, 122] width 495 height 22
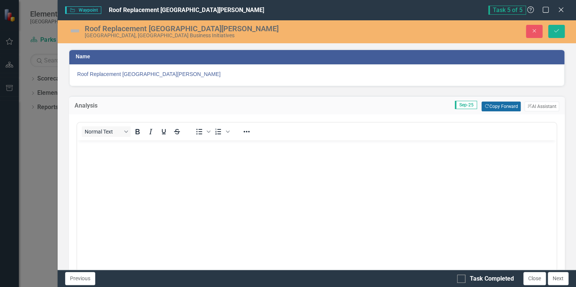
click at [485, 108] on button "Copy Forward Copy Forward" at bounding box center [500, 107] width 39 height 10
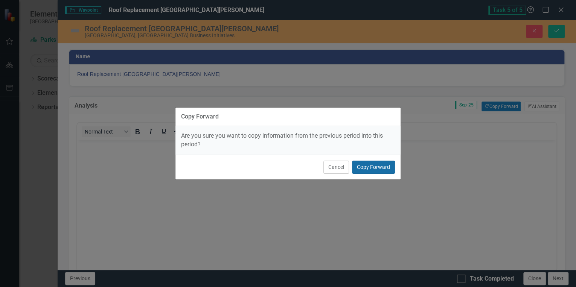
click at [377, 167] on button "Copy Forward" at bounding box center [373, 167] width 43 height 13
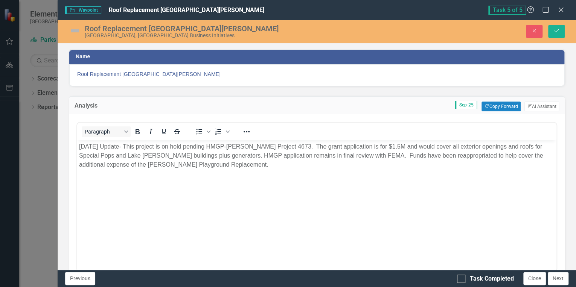
click at [85, 147] on p "[DATE] Update- This project is on hold pending HMGP-[PERSON_NAME] Project 4673.…" at bounding box center [316, 155] width 475 height 27
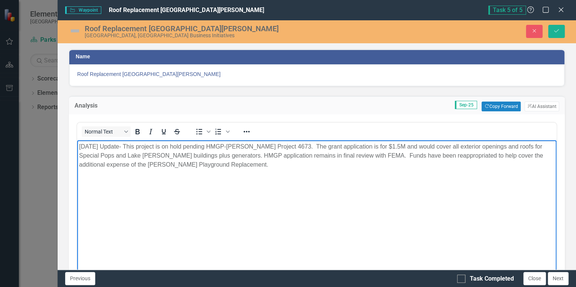
click at [72, 27] on img at bounding box center [75, 31] width 12 height 12
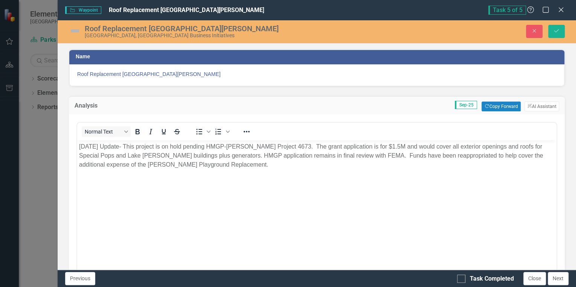
click at [72, 28] on img at bounding box center [75, 31] width 12 height 12
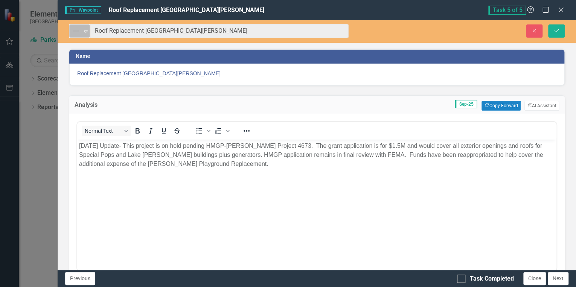
click at [76, 30] on img at bounding box center [75, 31] width 9 height 9
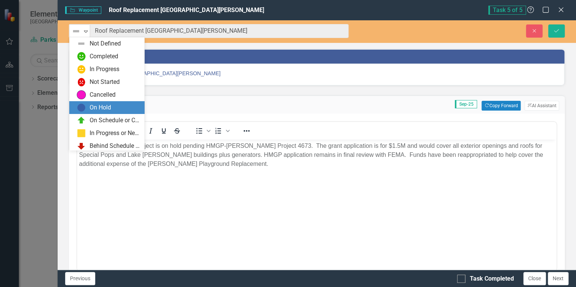
click at [101, 110] on div "On Hold" at bounding box center [100, 107] width 21 height 9
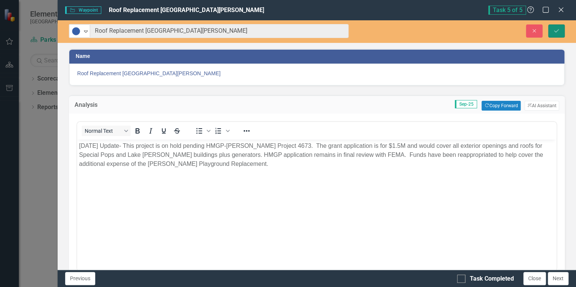
click at [553, 31] on icon "Save" at bounding box center [556, 30] width 7 height 5
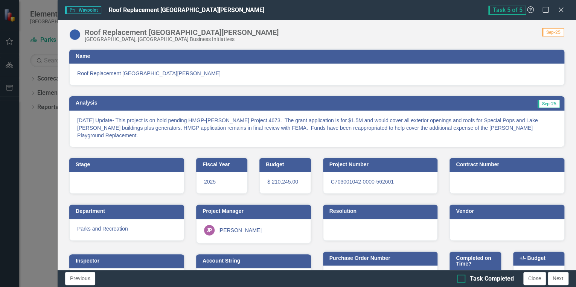
click at [461, 281] on div at bounding box center [461, 279] width 8 height 8
click at [461, 280] on input "Task Completed" at bounding box center [459, 277] width 5 height 5
checkbox input "true"
click at [79, 280] on button "Previous" at bounding box center [80, 278] width 30 height 13
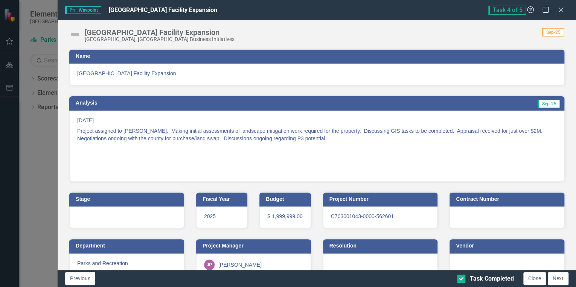
checkbox input "true"
click at [79, 280] on button "Previous" at bounding box center [80, 278] width 30 height 13
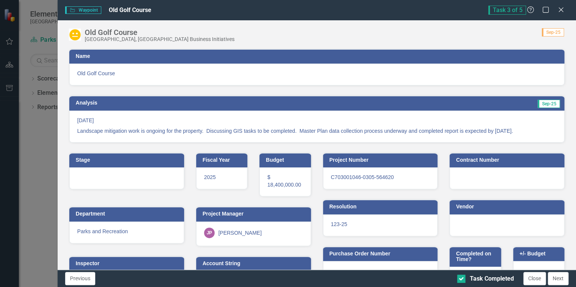
click at [79, 280] on button "Previous" at bounding box center [80, 278] width 30 height 13
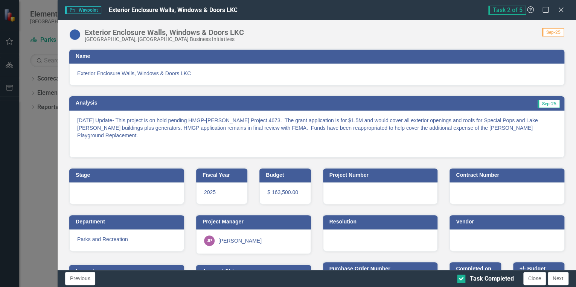
click at [79, 280] on button "Previous" at bounding box center [80, 278] width 30 height 13
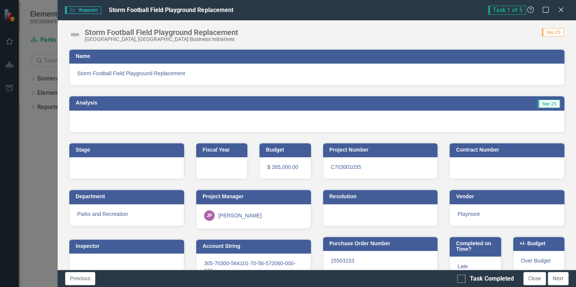
click at [392, 126] on div at bounding box center [316, 122] width 495 height 22
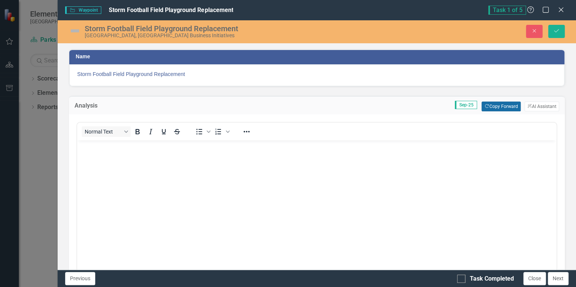
click at [505, 107] on button "Copy Forward Copy Forward" at bounding box center [500, 107] width 39 height 10
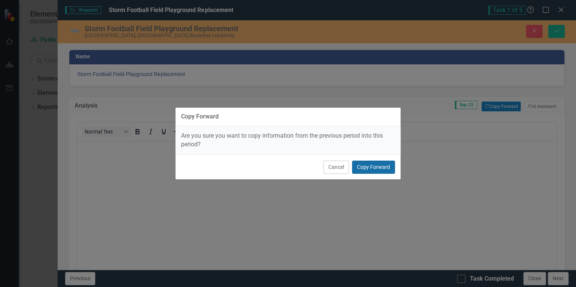
click at [370, 167] on button "Copy Forward" at bounding box center [373, 167] width 43 height 13
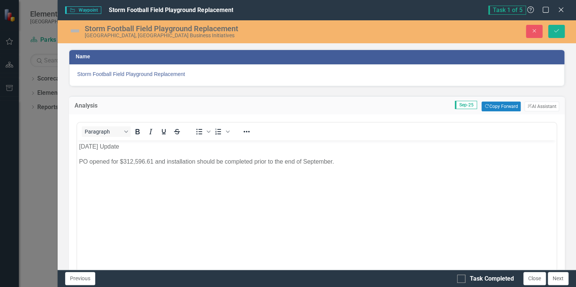
click at [81, 146] on p "[DATE] Update" at bounding box center [316, 146] width 475 height 9
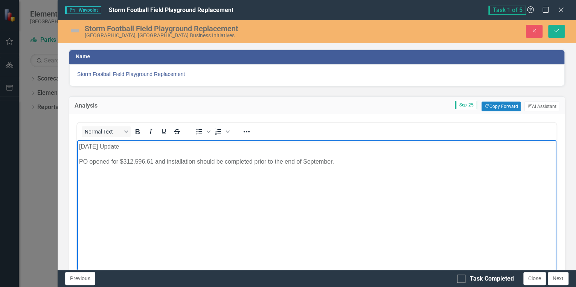
click at [274, 160] on p "PO opened for $312,596.61 and installation should be completed prior to the end…" at bounding box center [316, 161] width 475 height 9
click at [71, 32] on img at bounding box center [75, 31] width 12 height 12
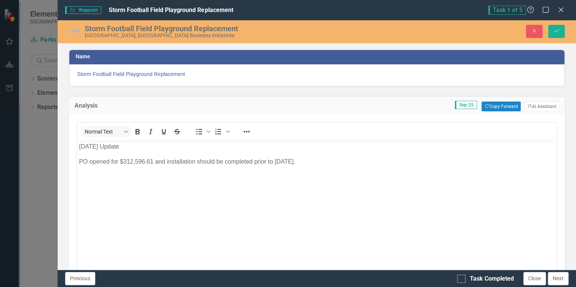
click at [71, 32] on img at bounding box center [75, 31] width 12 height 12
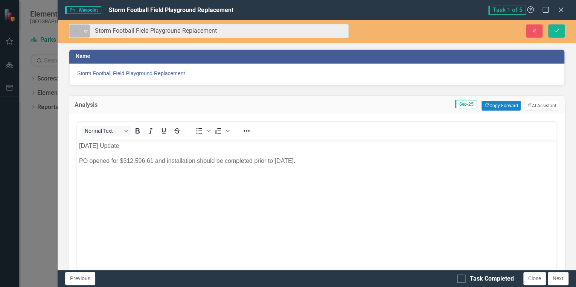
click at [71, 33] on img at bounding box center [75, 31] width 9 height 9
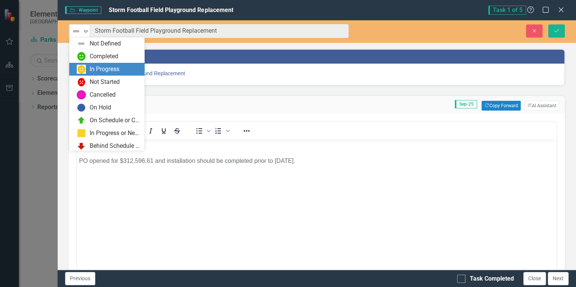
click at [101, 68] on div "In Progress" at bounding box center [105, 69] width 30 height 9
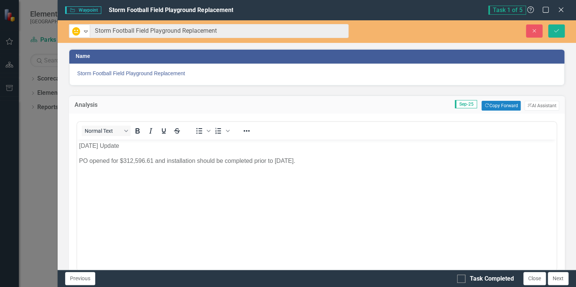
click at [195, 160] on p "PO opened for $312,596.61 and installation should be completed prior to [DATE]." at bounding box center [316, 161] width 475 height 9
click at [563, 29] on button "Save" at bounding box center [556, 30] width 17 height 13
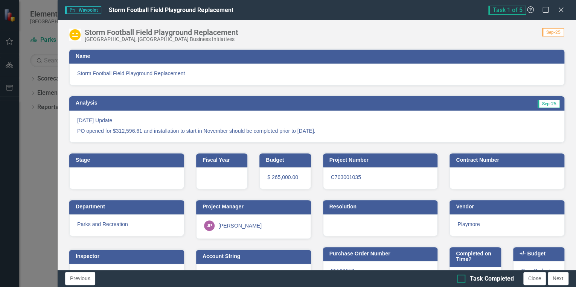
click at [462, 279] on div at bounding box center [461, 279] width 8 height 8
click at [462, 279] on input "Task Completed" at bounding box center [459, 277] width 5 height 5
checkbox input "true"
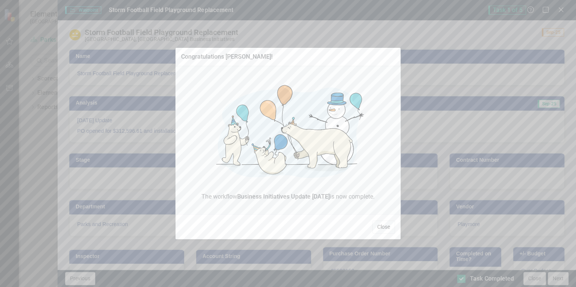
click at [382, 226] on button "Close" at bounding box center [383, 226] width 23 height 13
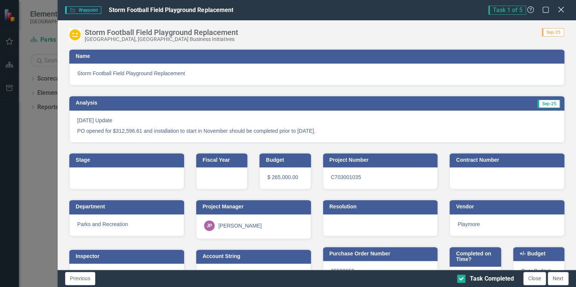
click at [563, 11] on icon "Close" at bounding box center [560, 9] width 9 height 7
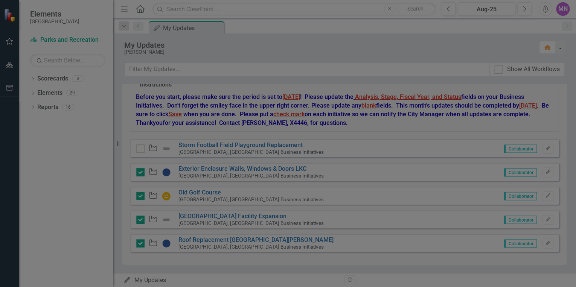
checkbox input "true"
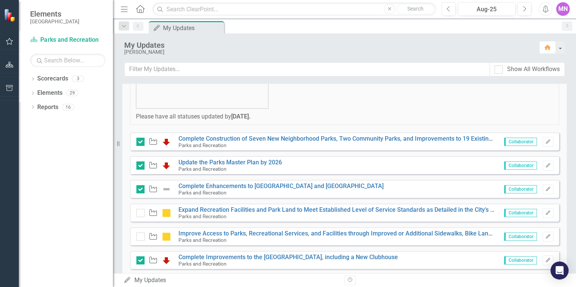
scroll to position [155, 0]
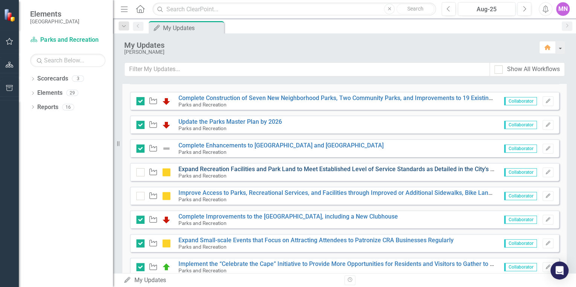
click at [279, 167] on link "Expand Recreation Facilities and Park Land to Meet Established Level of Service…" at bounding box center [362, 169] width 368 height 7
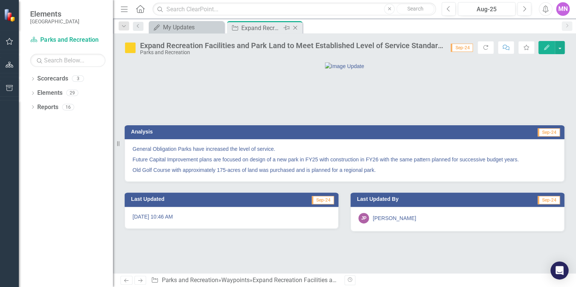
click at [294, 27] on icon "Close" at bounding box center [295, 28] width 8 height 6
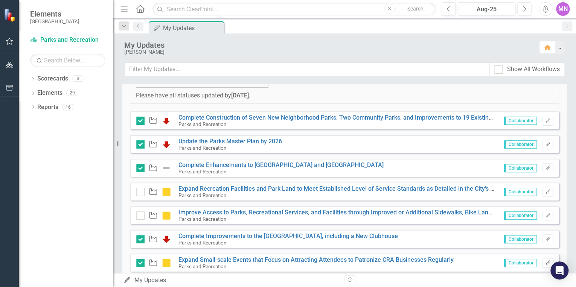
scroll to position [151, 0]
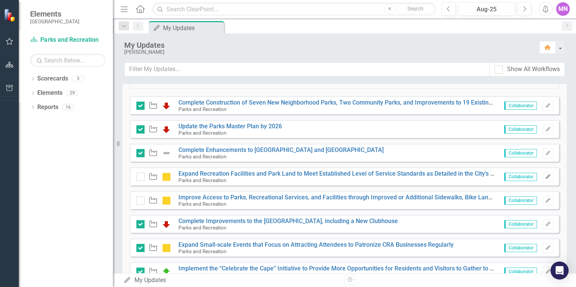
click at [545, 175] on icon "Edit" at bounding box center [548, 177] width 6 height 5
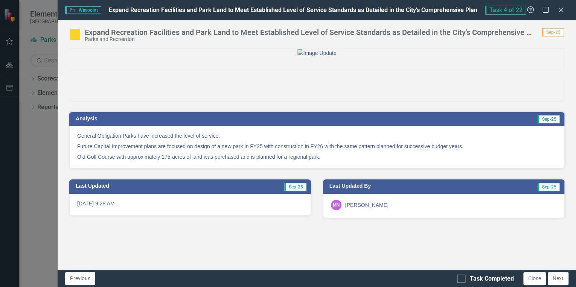
click at [487, 152] on p "Future Capital Improvement plans are focused on design of a new park in FY25 wi…" at bounding box center [316, 146] width 479 height 11
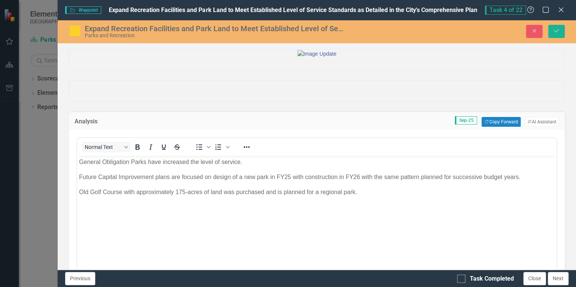
scroll to position [0, 0]
click at [494, 127] on button "Copy Forward Copy Forward" at bounding box center [500, 122] width 39 height 10
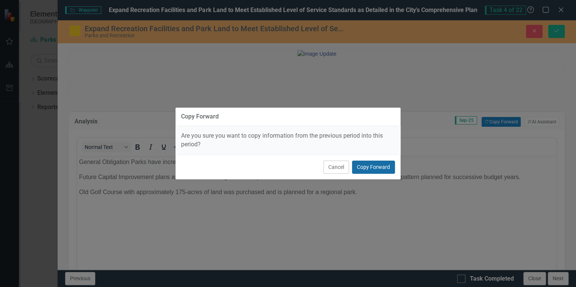
click at [379, 166] on button "Copy Forward" at bounding box center [373, 167] width 43 height 13
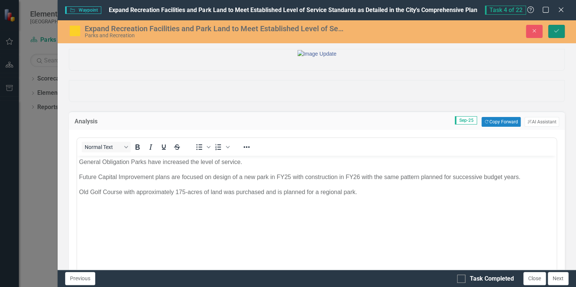
click at [555, 34] on button "Save" at bounding box center [556, 31] width 17 height 13
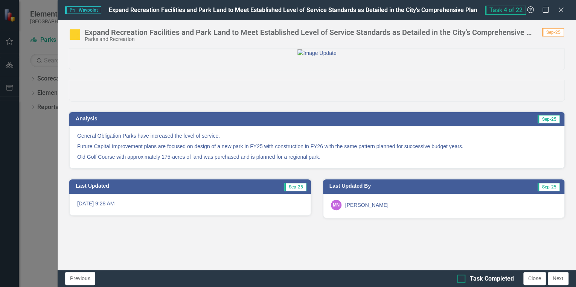
click at [462, 280] on div at bounding box center [461, 279] width 8 height 8
click at [462, 280] on input "Task Completed" at bounding box center [459, 277] width 5 height 5
checkbox input "true"
click at [554, 278] on button "Next" at bounding box center [557, 278] width 21 height 13
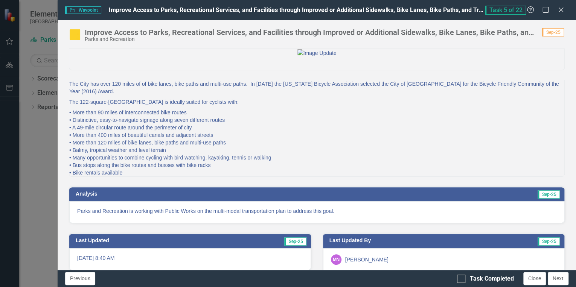
checkbox input "true"
click at [388, 215] on p "Parks and Recreation is working with Public Works on the multi-modal transporta…" at bounding box center [316, 211] width 479 height 8
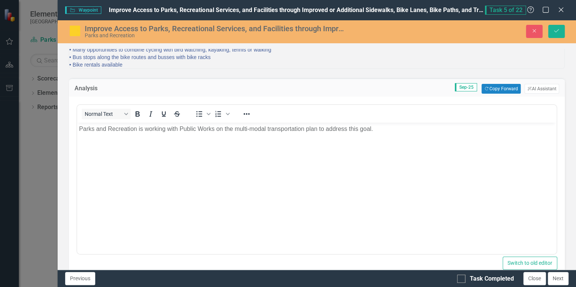
scroll to position [120, 0]
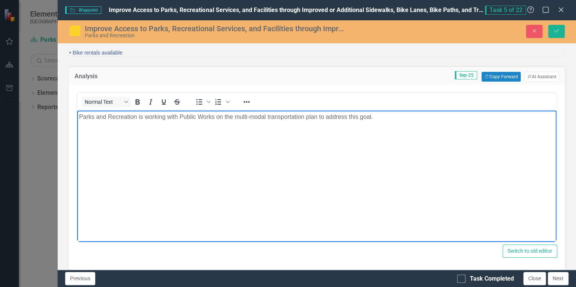
click at [386, 118] on p "Parks and Recreation is working with Public Works on the multi-modal transporta…" at bounding box center [316, 117] width 475 height 9
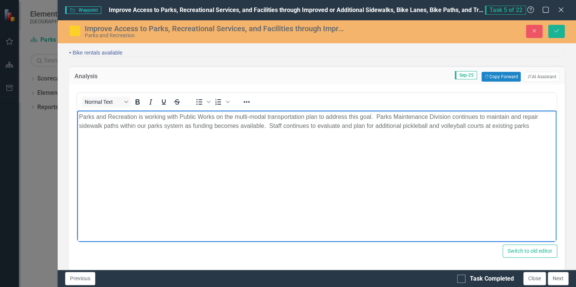
click at [535, 126] on p "Parks and Recreation is working with Public Works on the multi-modal transporta…" at bounding box center [316, 122] width 475 height 18
click at [559, 27] on button "Save" at bounding box center [556, 31] width 17 height 13
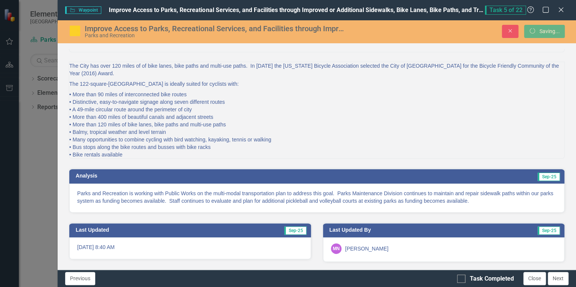
scroll to position [56, 0]
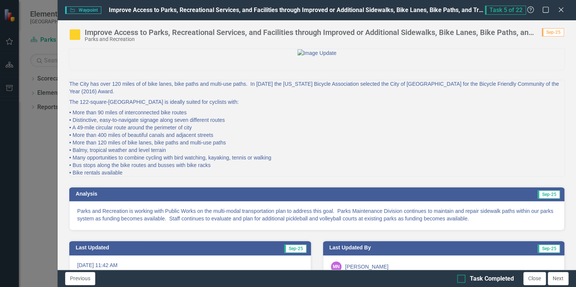
click at [463, 277] on div at bounding box center [461, 279] width 8 height 8
click at [462, 277] on input "Task Completed" at bounding box center [459, 277] width 5 height 5
checkbox input "true"
click at [560, 11] on icon "Close" at bounding box center [560, 9] width 9 height 7
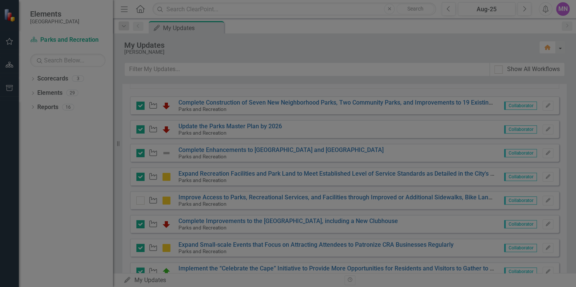
checkbox input "true"
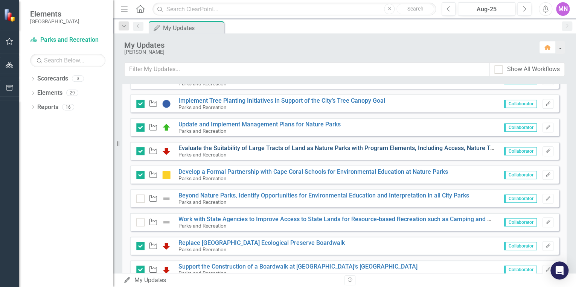
scroll to position [331, 0]
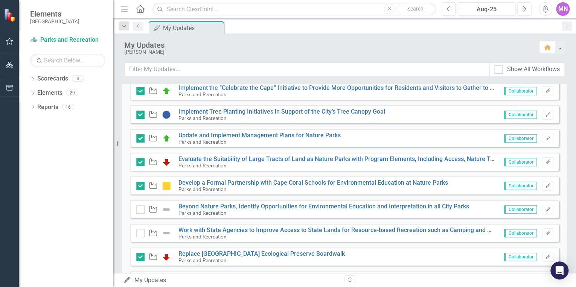
click at [545, 208] on icon "Edit" at bounding box center [548, 209] width 6 height 5
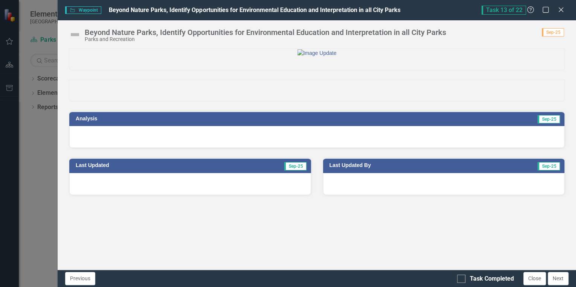
click at [458, 148] on div at bounding box center [316, 137] width 495 height 22
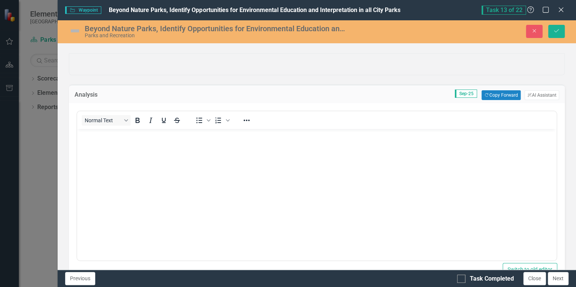
scroll to position [18, 0]
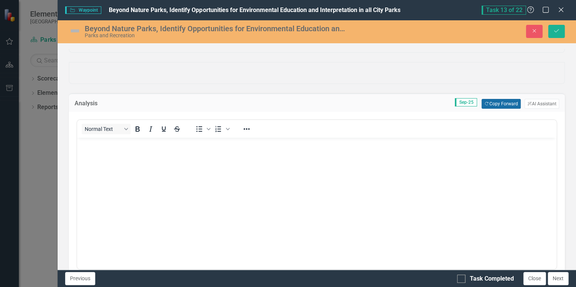
click at [489, 109] on button "Copy Forward Copy Forward" at bounding box center [500, 104] width 39 height 10
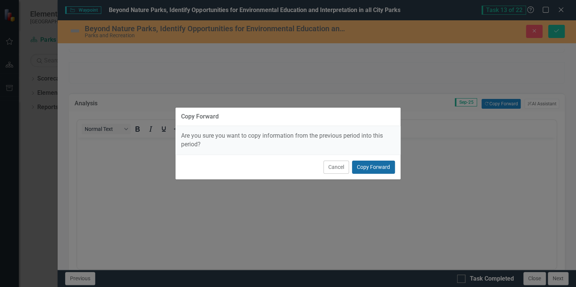
click at [368, 166] on button "Copy Forward" at bounding box center [373, 167] width 43 height 13
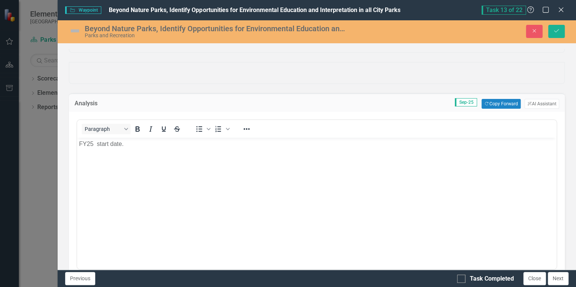
click at [147, 144] on p "FY25 start date." at bounding box center [316, 144] width 475 height 9
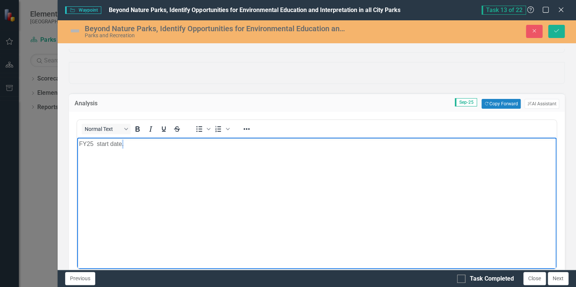
click at [147, 144] on p "FY25 start date." at bounding box center [316, 144] width 475 height 9
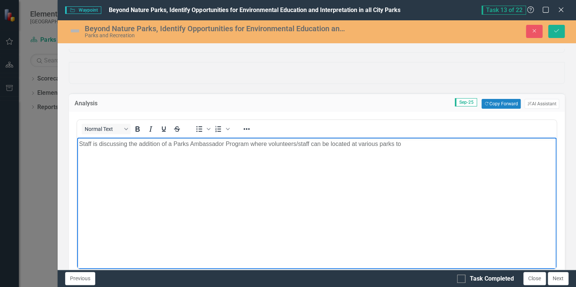
click at [311, 143] on p "Staff is discussing the addition of a Parks Ambassador Program where volunteers…" at bounding box center [316, 144] width 475 height 9
click at [414, 144] on p "Staff is discussing the addition of a Parks Ambassador Program where volunteers…" at bounding box center [316, 144] width 475 height 9
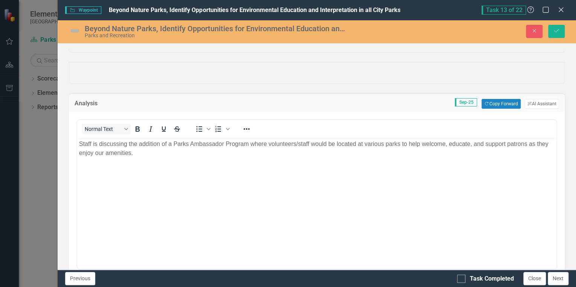
click at [75, 31] on img at bounding box center [75, 31] width 12 height 12
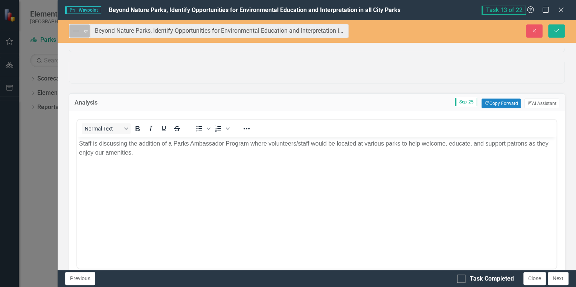
click at [86, 33] on icon "Expand" at bounding box center [86, 31] width 8 height 6
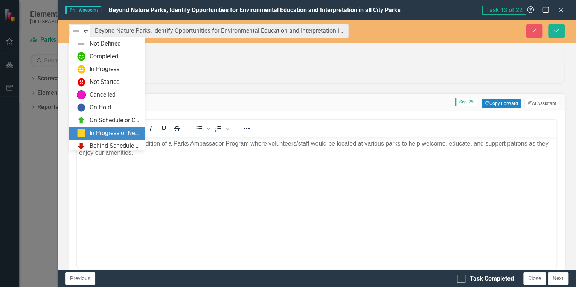
click at [103, 131] on div "In Progress or Needs Work" at bounding box center [115, 133] width 50 height 9
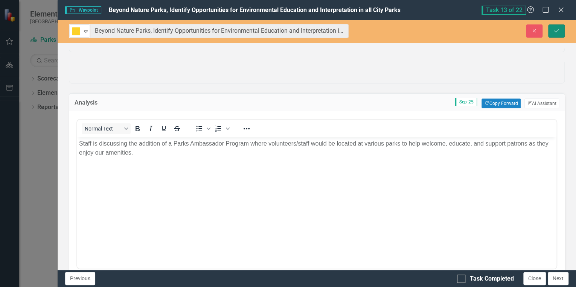
click at [556, 29] on icon "Save" at bounding box center [556, 30] width 7 height 5
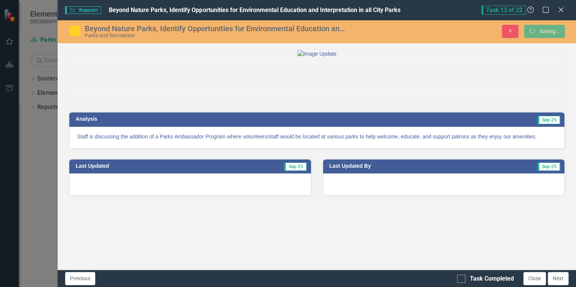
scroll to position [0, 0]
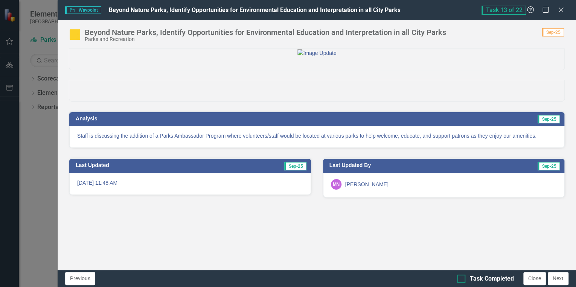
click at [462, 279] on div at bounding box center [461, 279] width 8 height 8
click at [462, 279] on input "Task Completed" at bounding box center [459, 277] width 5 height 5
checkbox input "true"
click at [559, 279] on button "Next" at bounding box center [557, 278] width 21 height 13
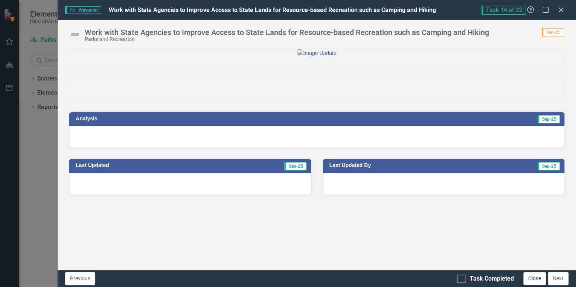
checkbox input "true"
click at [347, 148] on div at bounding box center [316, 137] width 495 height 22
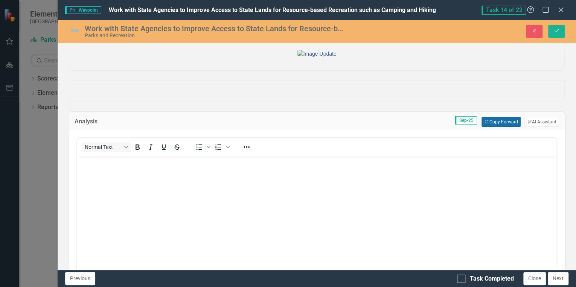
click at [496, 127] on button "Copy Forward Copy Forward" at bounding box center [500, 122] width 39 height 10
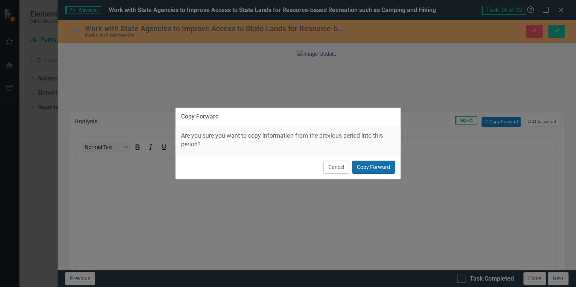
click at [374, 167] on button "Copy Forward" at bounding box center [373, 167] width 43 height 13
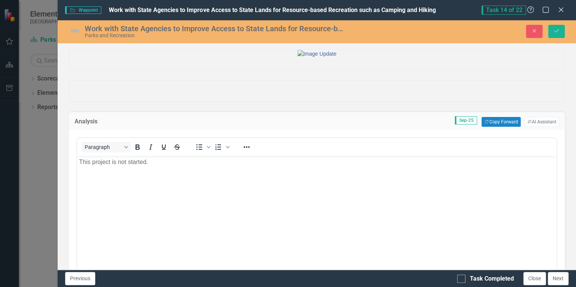
click at [78, 29] on img at bounding box center [75, 31] width 12 height 12
click at [78, 30] on img at bounding box center [75, 31] width 12 height 12
click at [71, 32] on img at bounding box center [75, 31] width 12 height 12
click at [75, 31] on img at bounding box center [75, 31] width 12 height 12
click at [75, 30] on img at bounding box center [75, 31] width 12 height 12
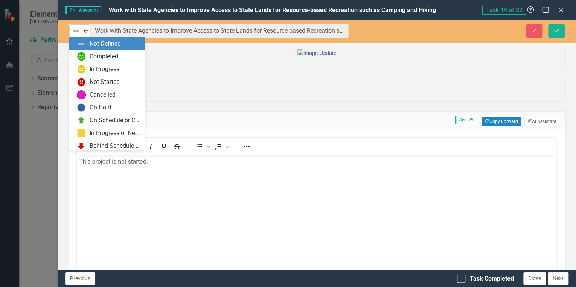
click at [80, 32] on div "Not Defined" at bounding box center [76, 31] width 10 height 9
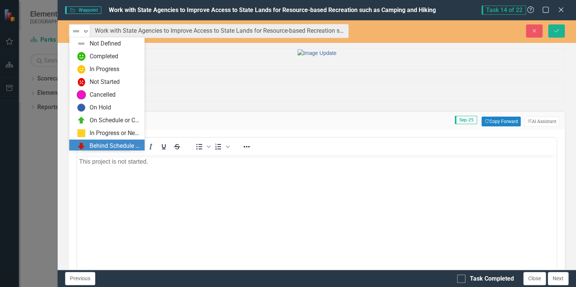
click at [104, 144] on div "Behind Schedule or Not Started" at bounding box center [115, 146] width 50 height 9
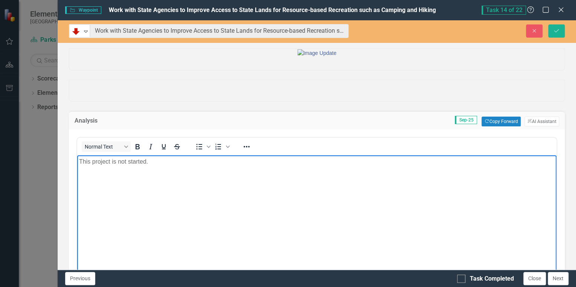
click at [155, 163] on p "This project is not started." at bounding box center [316, 161] width 475 height 9
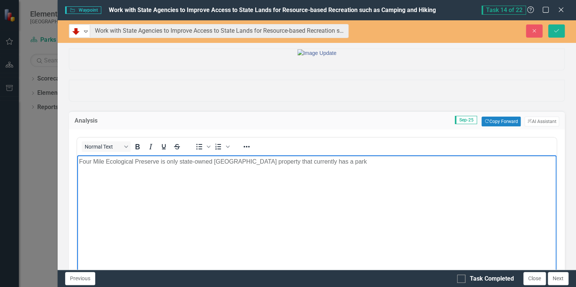
click at [341, 160] on p "Four Mile Ecological Preserve is only state-owned [GEOGRAPHIC_DATA] property th…" at bounding box center [316, 161] width 475 height 9
click at [356, 161] on p "Four Mile Ecological Preserve is only state-owned [GEOGRAPHIC_DATA] property th…" at bounding box center [316, 161] width 475 height 9
click at [473, 162] on p "Four Mile Ecological Preserve is only state-owned [GEOGRAPHIC_DATA] property th…" at bounding box center [316, 161] width 475 height 9
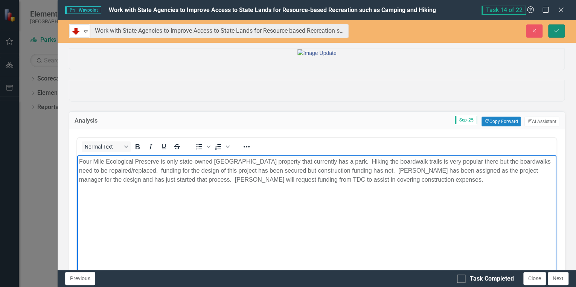
click at [561, 30] on button "Save" at bounding box center [556, 30] width 17 height 13
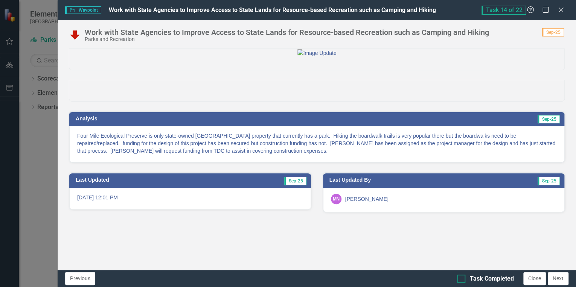
click at [462, 279] on div at bounding box center [461, 279] width 8 height 8
click at [462, 279] on input "Task Completed" at bounding box center [459, 277] width 5 height 5
checkbox input "true"
click at [558, 277] on button "Next" at bounding box center [557, 278] width 21 height 13
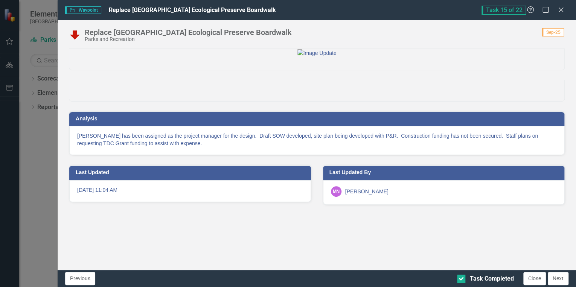
checkbox input "true"
click at [563, 9] on icon "Close" at bounding box center [560, 9] width 9 height 7
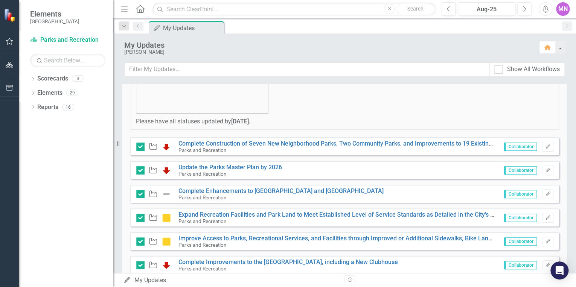
scroll to position [120, 0]
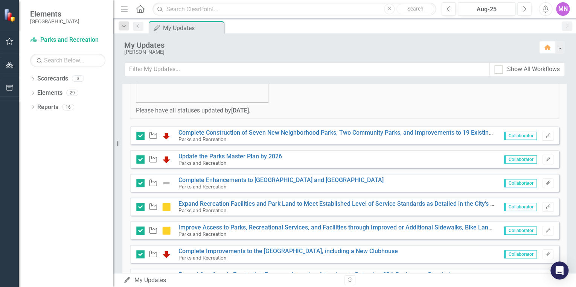
click at [545, 182] on icon "Edit" at bounding box center [548, 183] width 6 height 5
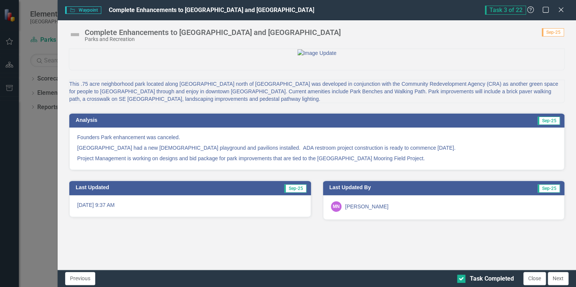
click at [76, 33] on img at bounding box center [75, 35] width 12 height 12
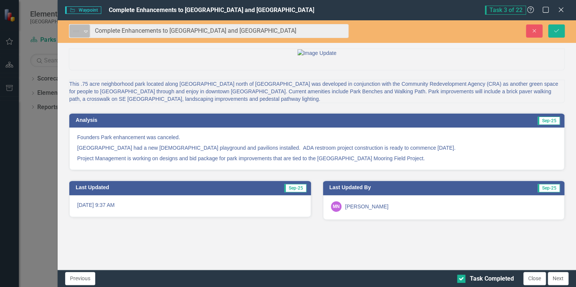
click at [84, 32] on icon "Expand" at bounding box center [86, 31] width 8 height 6
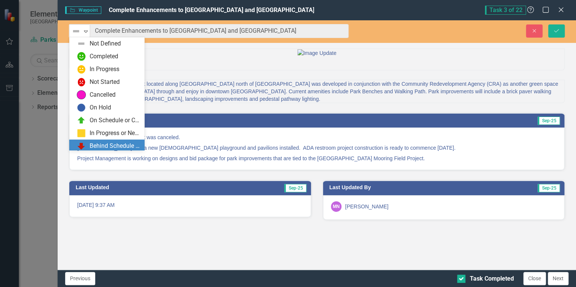
click at [104, 144] on div "Behind Schedule or Not Started" at bounding box center [115, 146] width 50 height 9
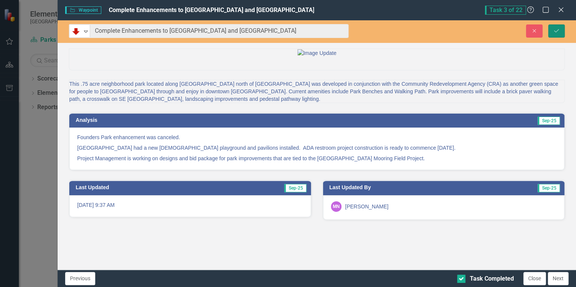
click at [560, 31] on button "Save" at bounding box center [556, 30] width 17 height 13
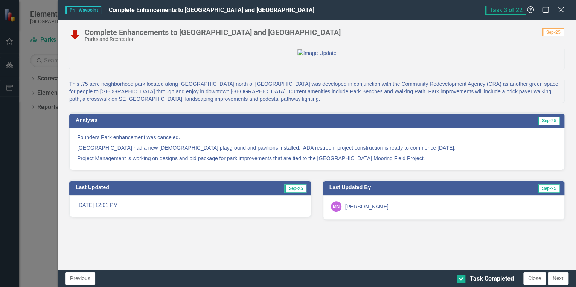
click at [560, 9] on icon "Close" at bounding box center [560, 9] width 9 height 7
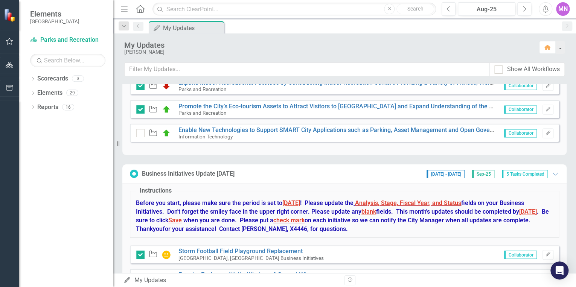
scroll to position [632, 0]
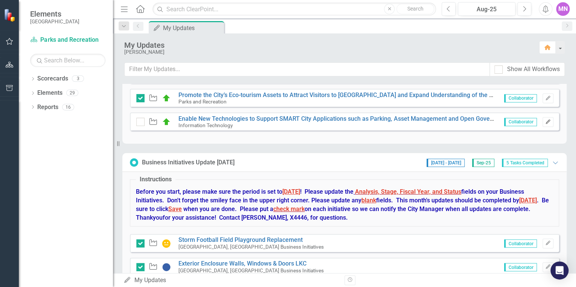
click at [545, 120] on icon "button" at bounding box center [547, 121] width 5 height 5
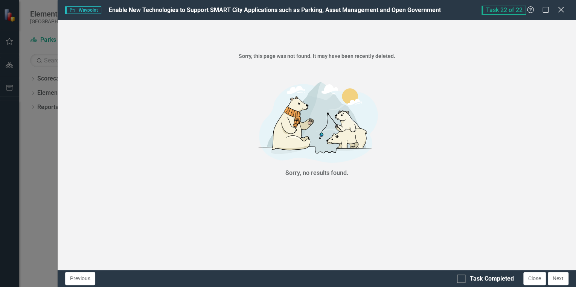
click at [558, 11] on icon "Close" at bounding box center [560, 9] width 9 height 7
